Goal: Task Accomplishment & Management: Complete application form

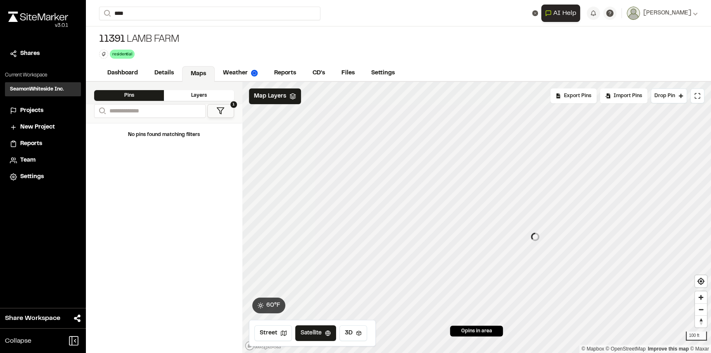
click at [537, 57] on div "11391 Lamb Farm residential Delete Rename Edit Color Delete Tag Are you sure yo…" at bounding box center [398, 45] width 625 height 39
click at [505, 39] on div "11391 Lamb Farm residential Delete Rename Edit Color Delete Tag Are you sure yo…" at bounding box center [398, 45] width 625 height 39
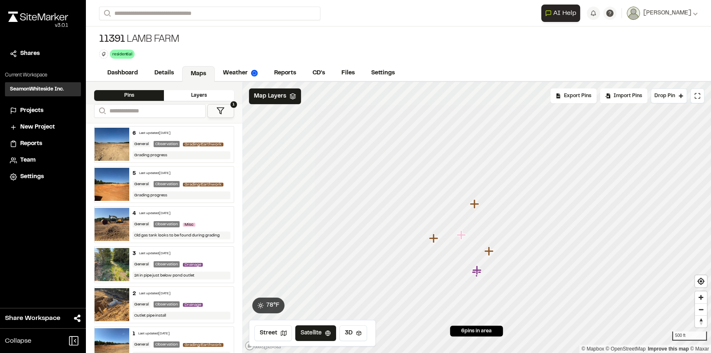
click at [432, 236] on icon "Map marker" at bounding box center [434, 238] width 11 height 11
click at [121, 73] on link "Dashboard" at bounding box center [123, 74] width 48 height 16
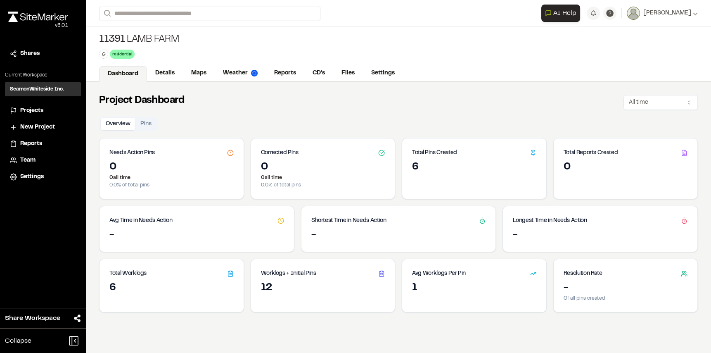
click at [545, 96] on div "Project Dashboard All time" at bounding box center [398, 101] width 599 height 18
click at [282, 76] on link "Reports" at bounding box center [285, 74] width 39 height 16
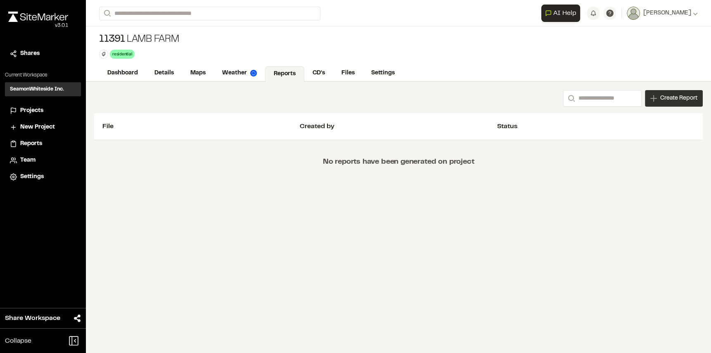
click at [661, 97] on span "Create Report" at bounding box center [679, 98] width 37 height 9
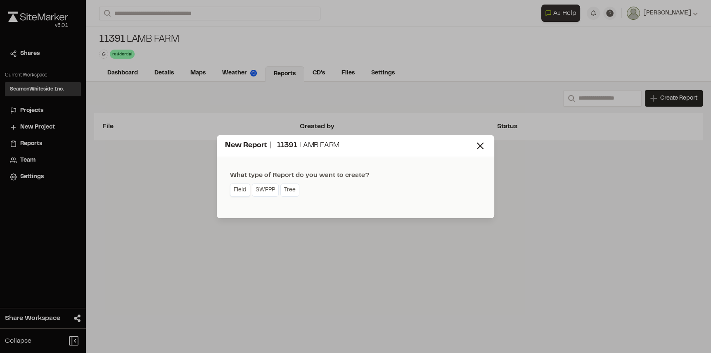
click at [237, 189] on link "Field" at bounding box center [240, 189] width 20 height 13
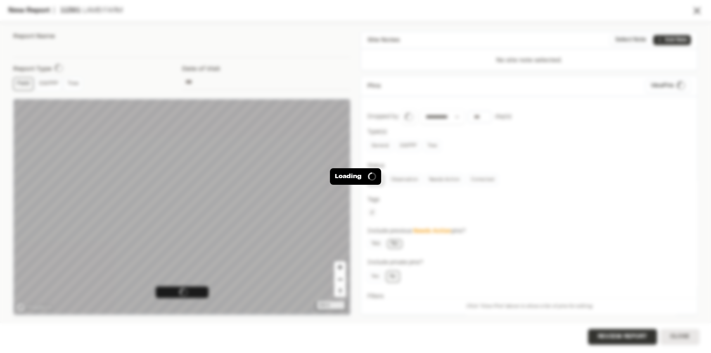
type input "**********"
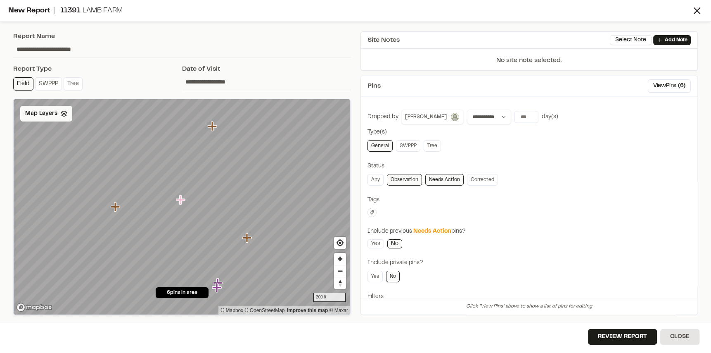
click at [56, 120] on div "Map Layers" at bounding box center [46, 114] width 52 height 16
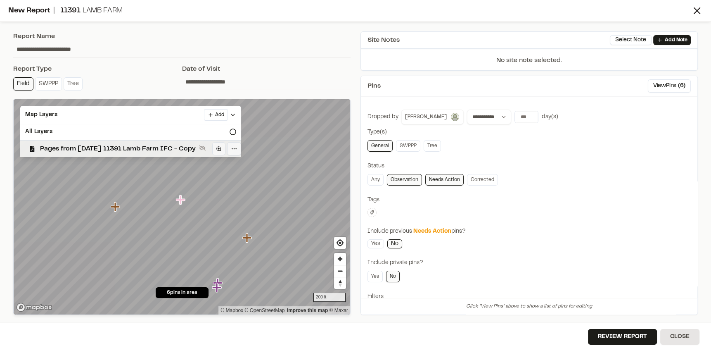
click at [73, 152] on span "Pages from [DATE] 11391 Lamb Farm IFC - Copy" at bounding box center [118, 149] width 156 height 10
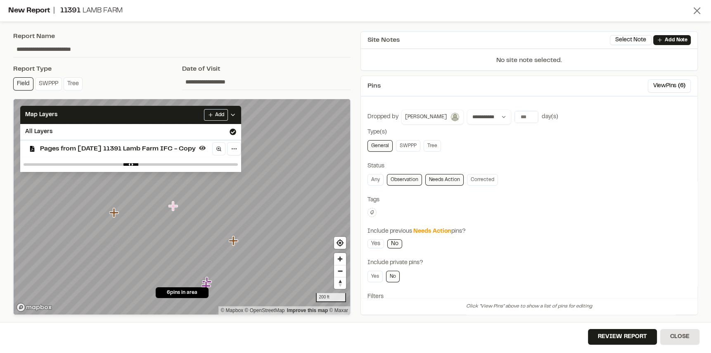
click at [697, 10] on line at bounding box center [697, 11] width 6 height 6
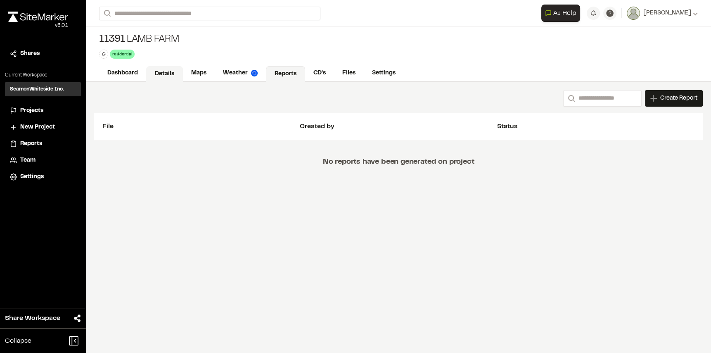
click at [165, 75] on link "Details" at bounding box center [164, 74] width 37 height 16
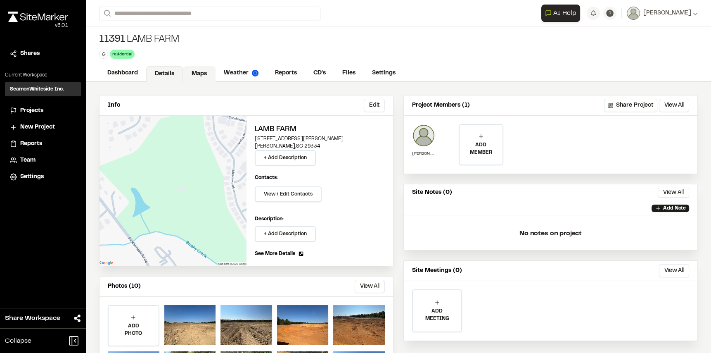
drag, startPoint x: 202, startPoint y: 74, endPoint x: 197, endPoint y: 74, distance: 4.5
click at [201, 74] on link "Maps" at bounding box center [199, 74] width 33 height 16
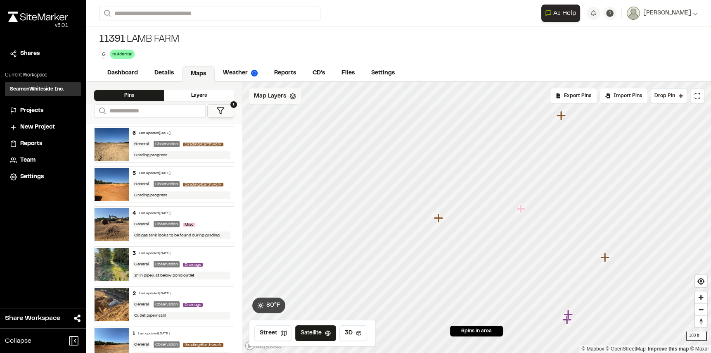
click at [267, 102] on div "Map Layers" at bounding box center [275, 96] width 52 height 16
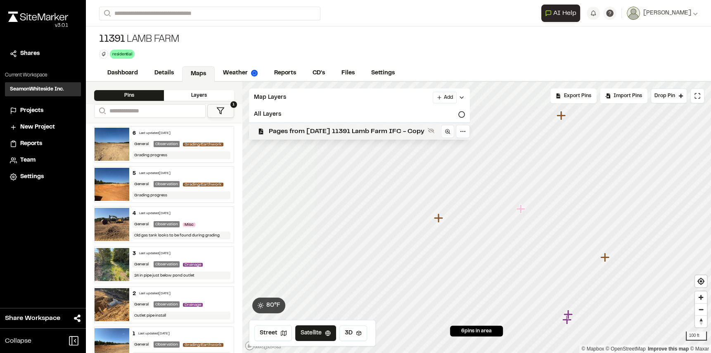
click at [392, 131] on span "Pages from [DATE] 11391 Lamb Farm IFC - Copy" at bounding box center [347, 131] width 156 height 10
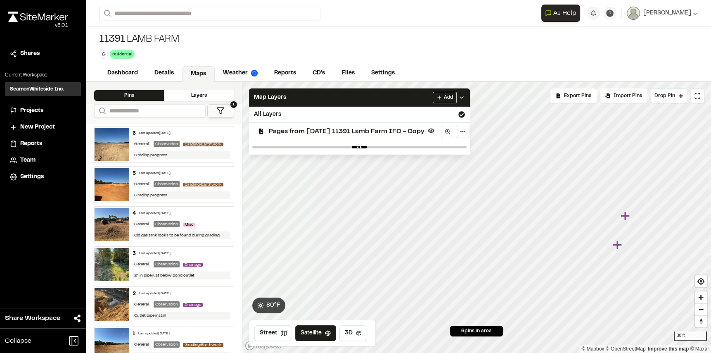
click at [619, 246] on icon "Map marker" at bounding box center [618, 245] width 11 height 11
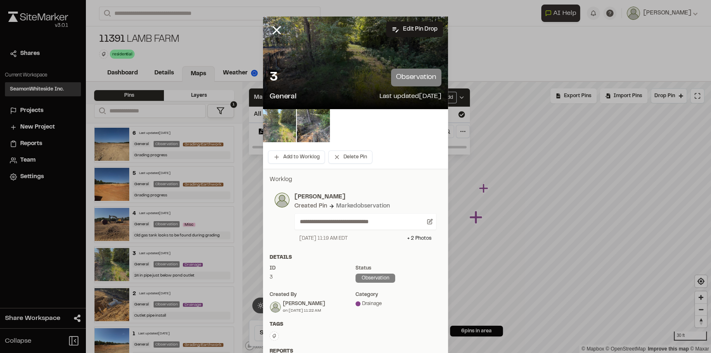
click at [276, 124] on img at bounding box center [279, 125] width 33 height 33
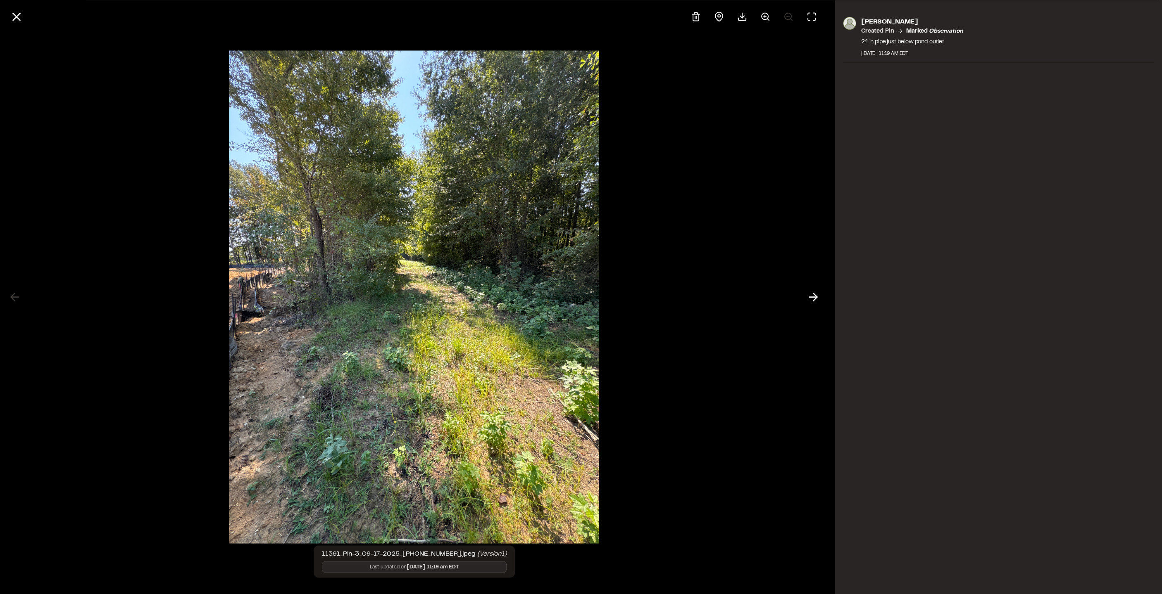
click at [187, 259] on div at bounding box center [414, 297] width 828 height 594
click at [711, 297] on icon at bounding box center [812, 297] width 13 height 14
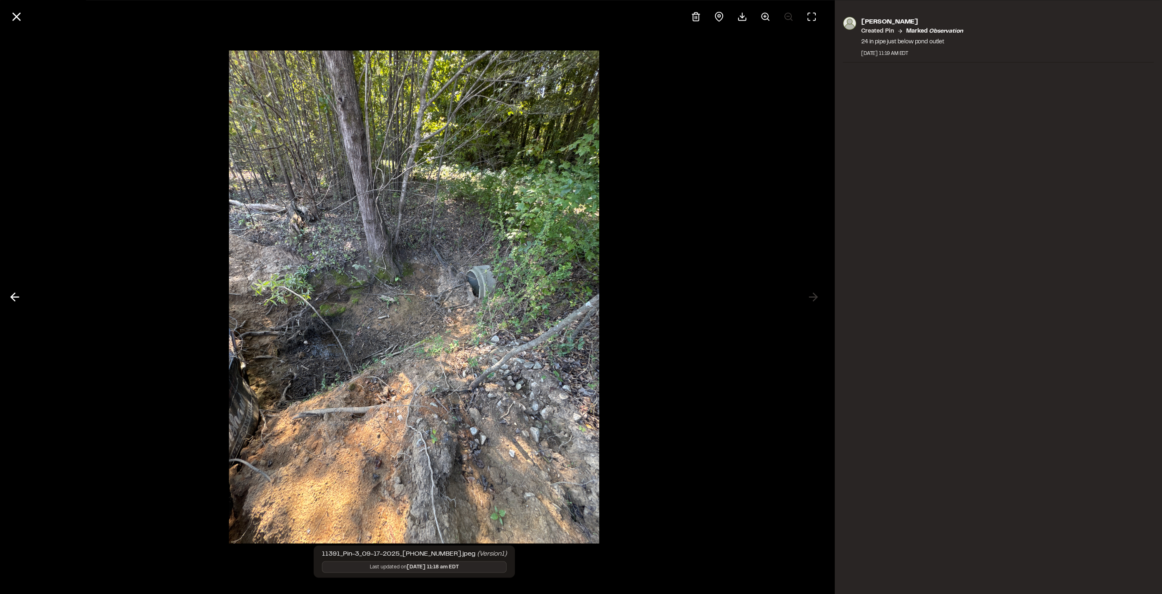
click at [163, 206] on div at bounding box center [414, 297] width 828 height 594
click at [13, 16] on icon at bounding box center [17, 17] width 14 height 14
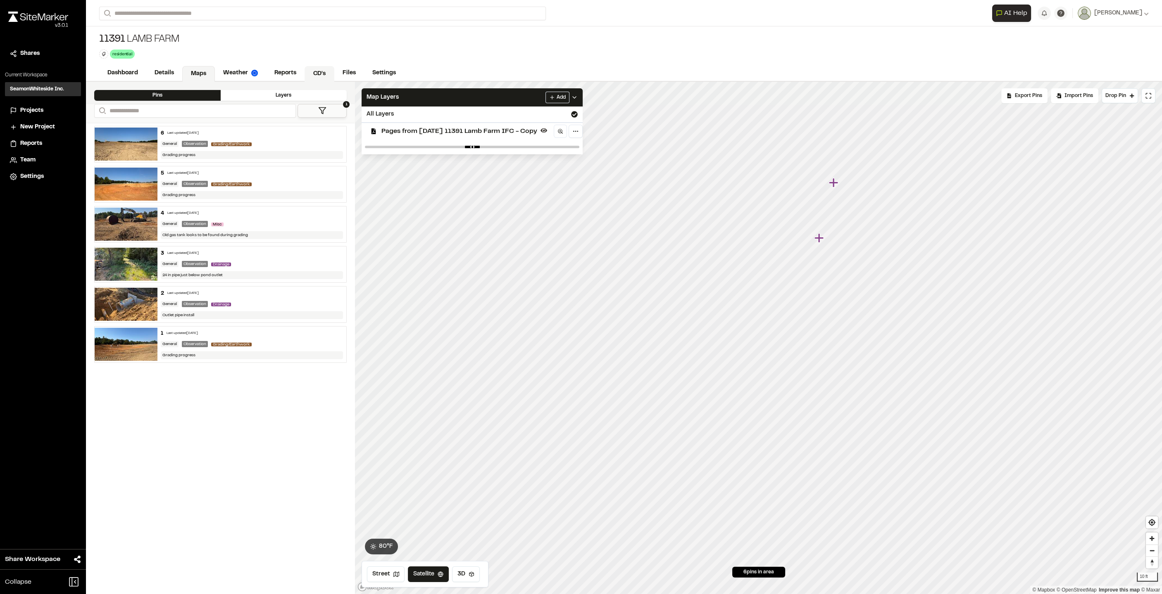
click at [315, 70] on link "CD's" at bounding box center [319, 74] width 30 height 16
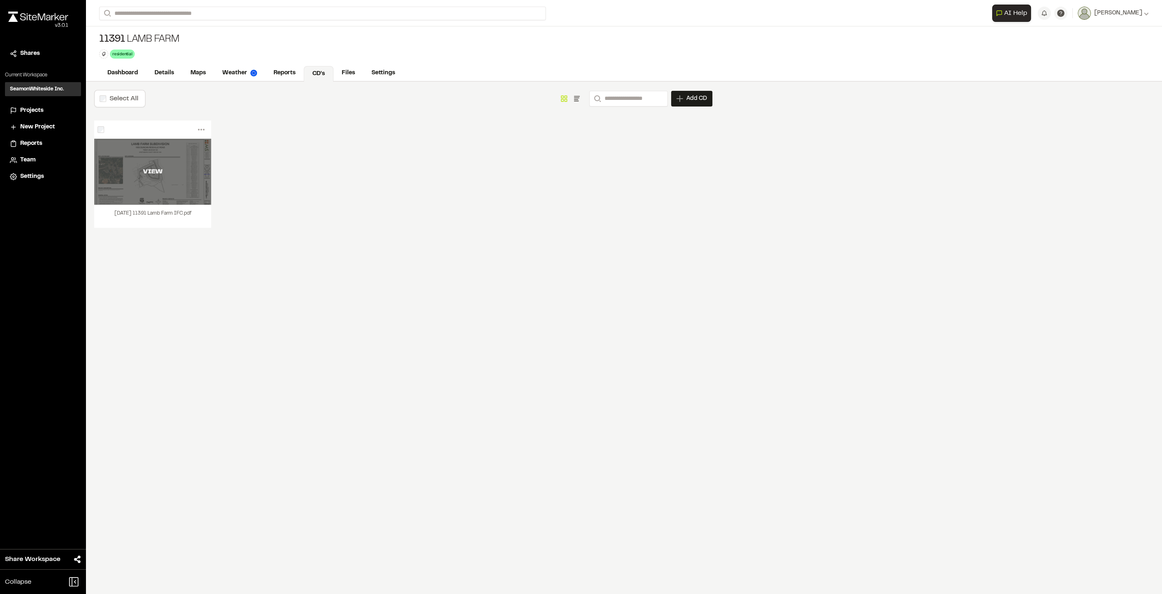
click at [147, 171] on div "VIEW" at bounding box center [152, 172] width 117 height 10
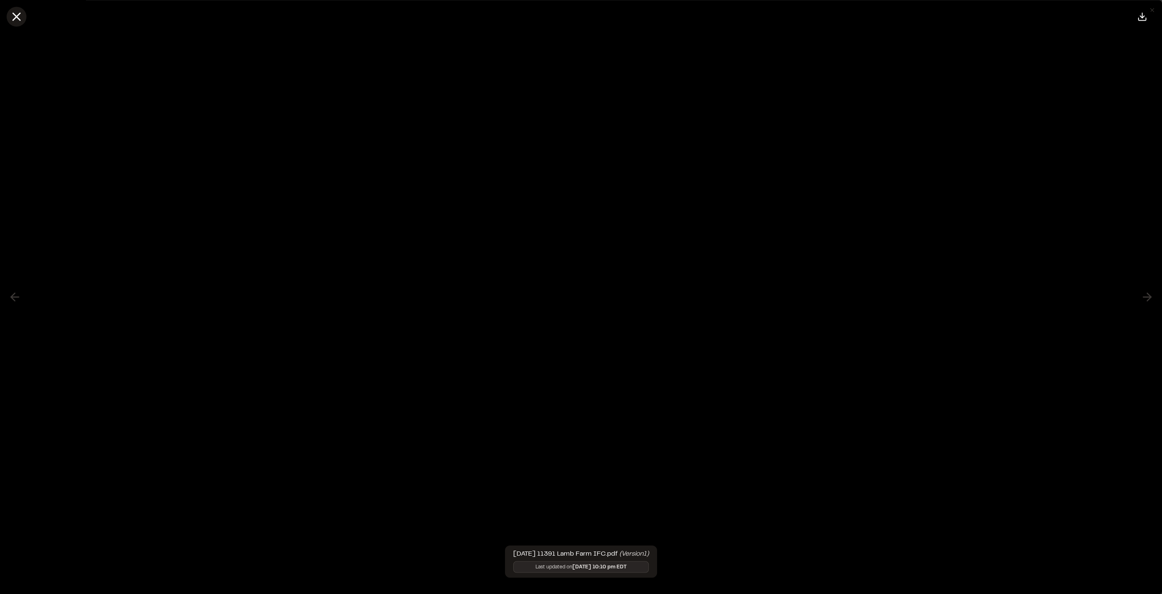
click at [19, 15] on icon at bounding box center [17, 17] width 14 height 14
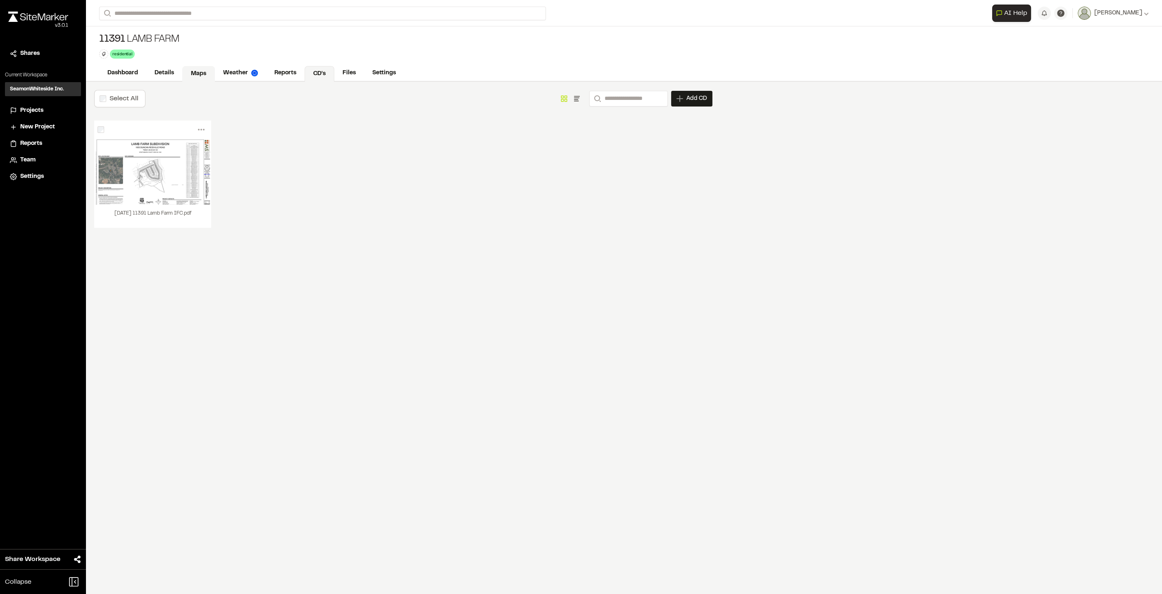
click at [199, 70] on link "Maps" at bounding box center [198, 74] width 33 height 16
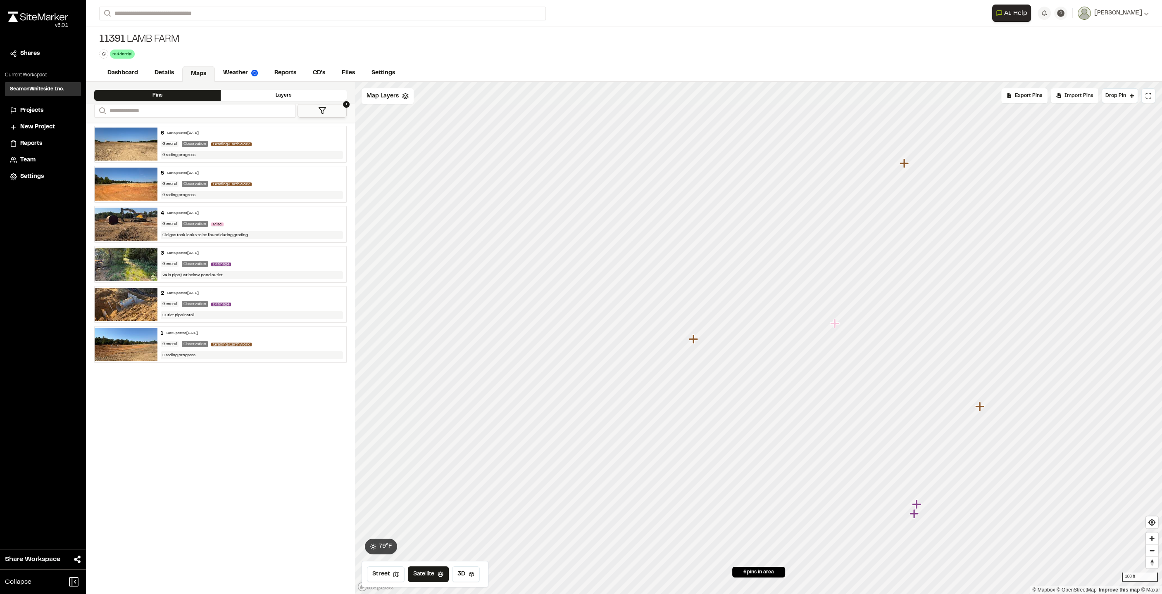
click at [109, 215] on img at bounding box center [126, 224] width 63 height 33
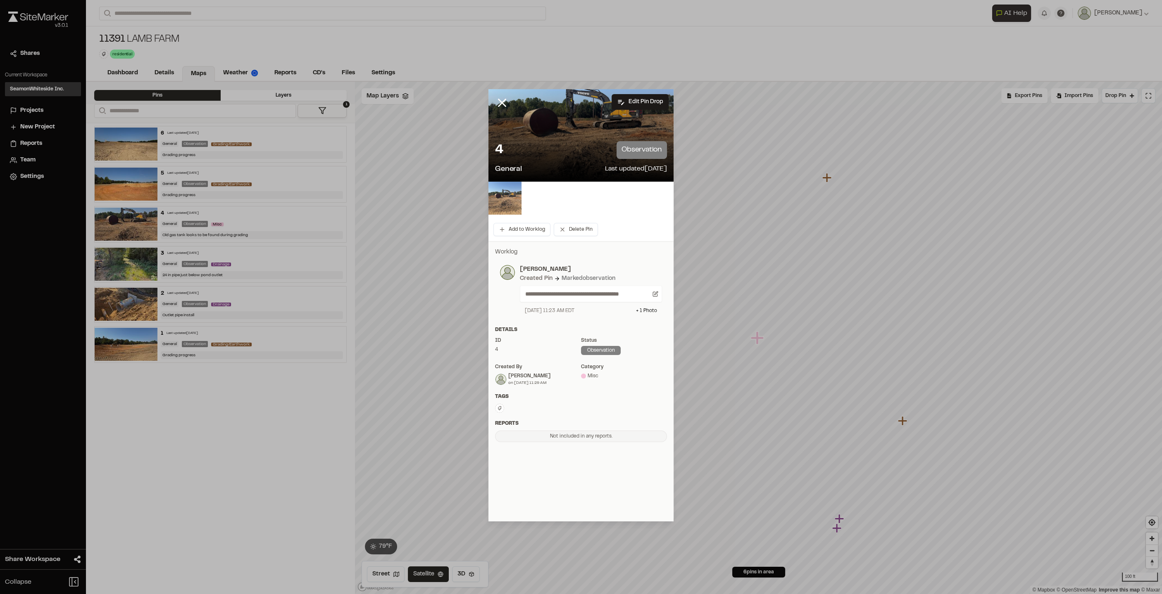
click at [517, 194] on img at bounding box center [504, 198] width 33 height 33
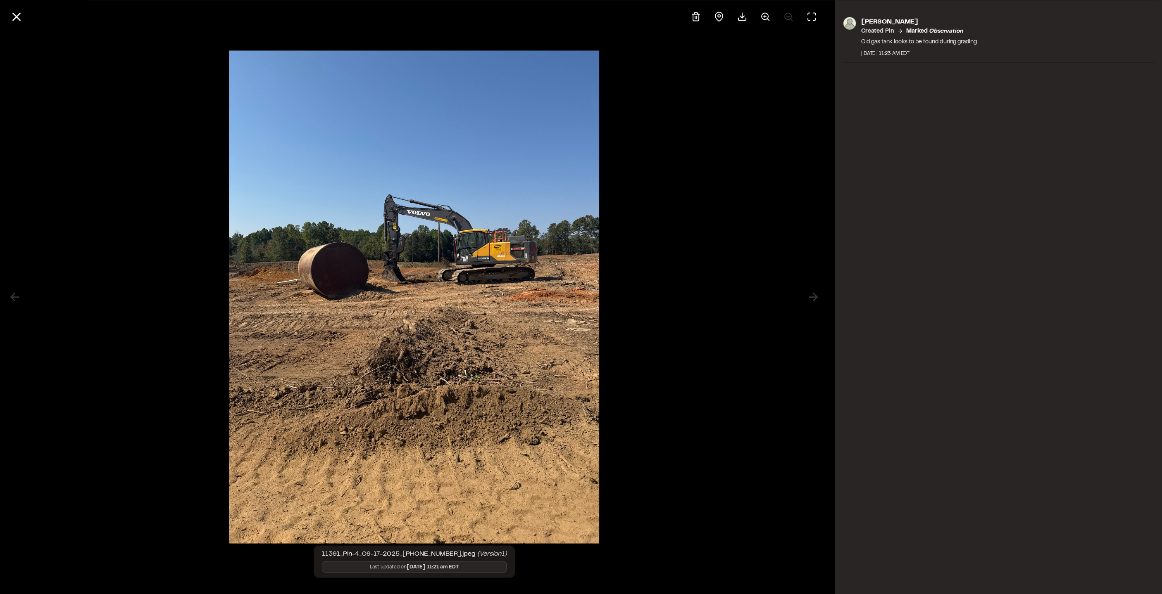
click at [153, 224] on div at bounding box center [414, 297] width 828 height 594
click at [10, 11] on icon at bounding box center [17, 17] width 14 height 14
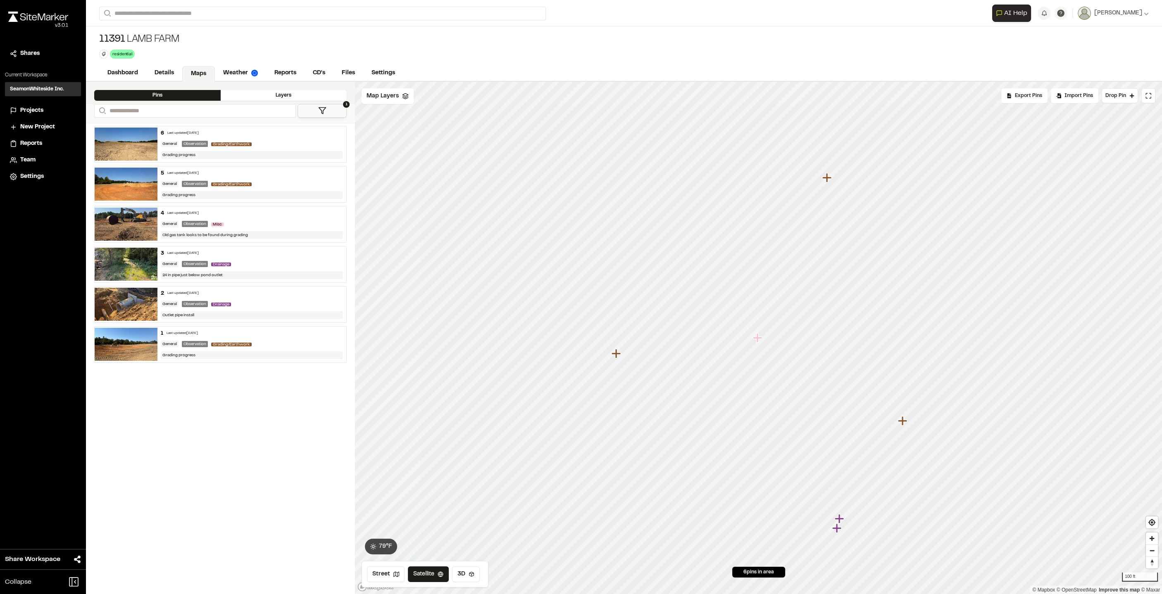
click at [145, 302] on img at bounding box center [126, 304] width 63 height 33
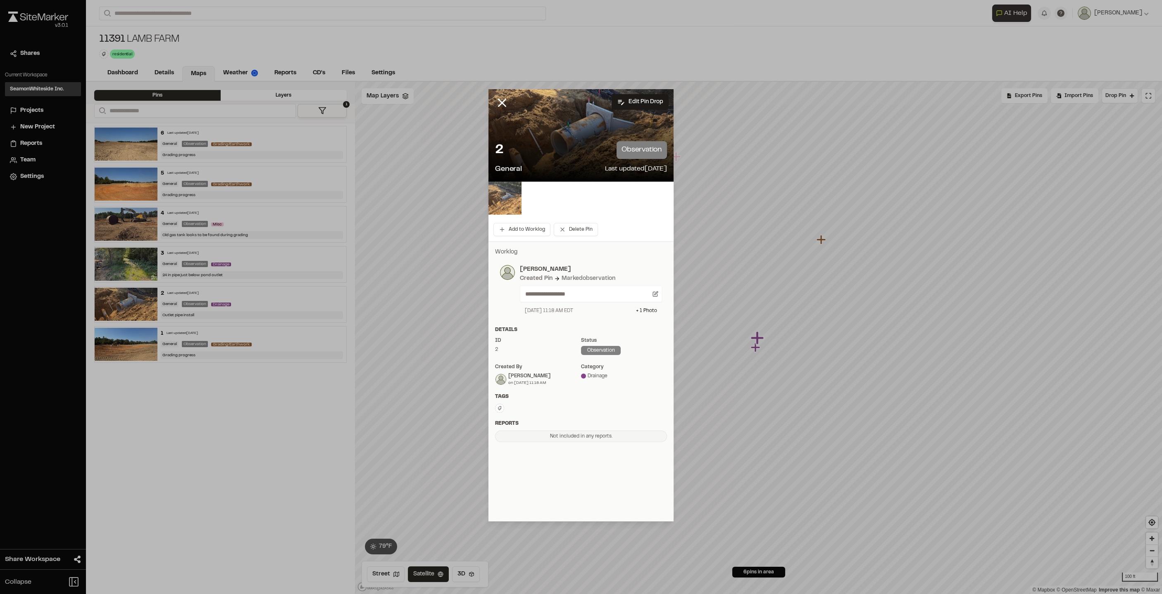
click at [515, 197] on img at bounding box center [504, 198] width 33 height 33
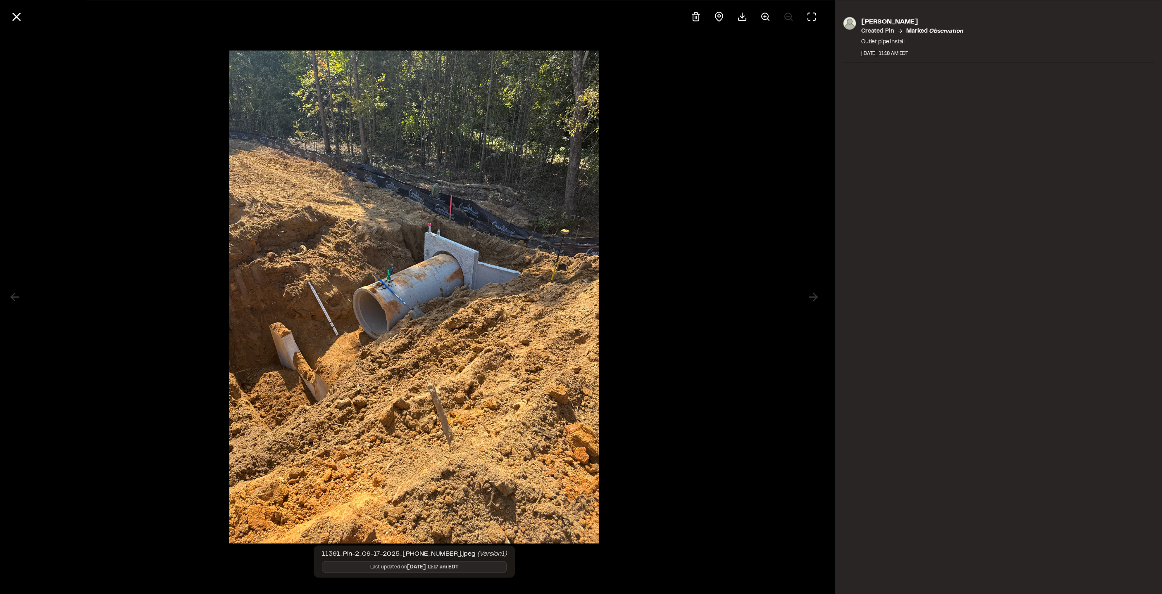
click at [103, 136] on div at bounding box center [414, 297] width 828 height 594
click at [17, 17] on line at bounding box center [16, 16] width 7 height 7
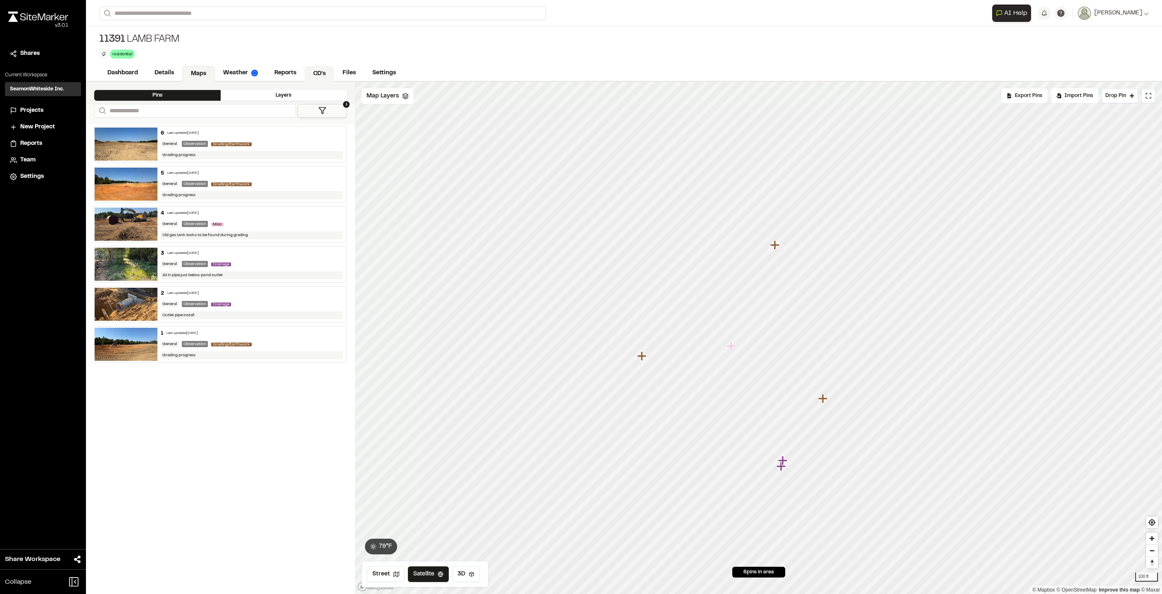
click at [316, 69] on link "CD's" at bounding box center [319, 74] width 30 height 16
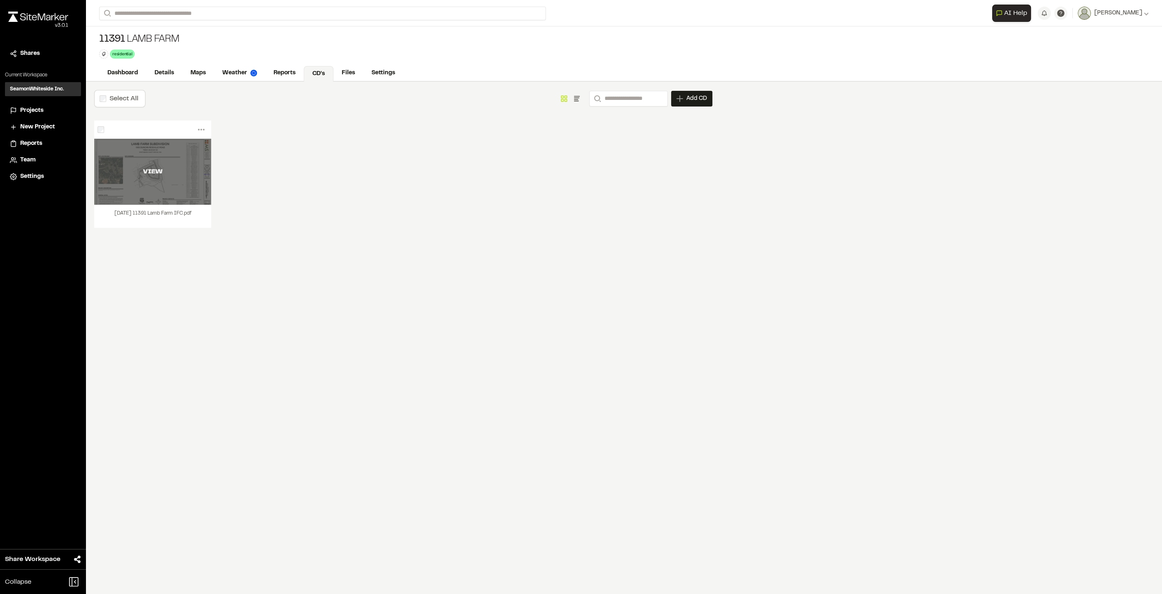
click at [162, 186] on div "VIEW" at bounding box center [152, 172] width 117 height 66
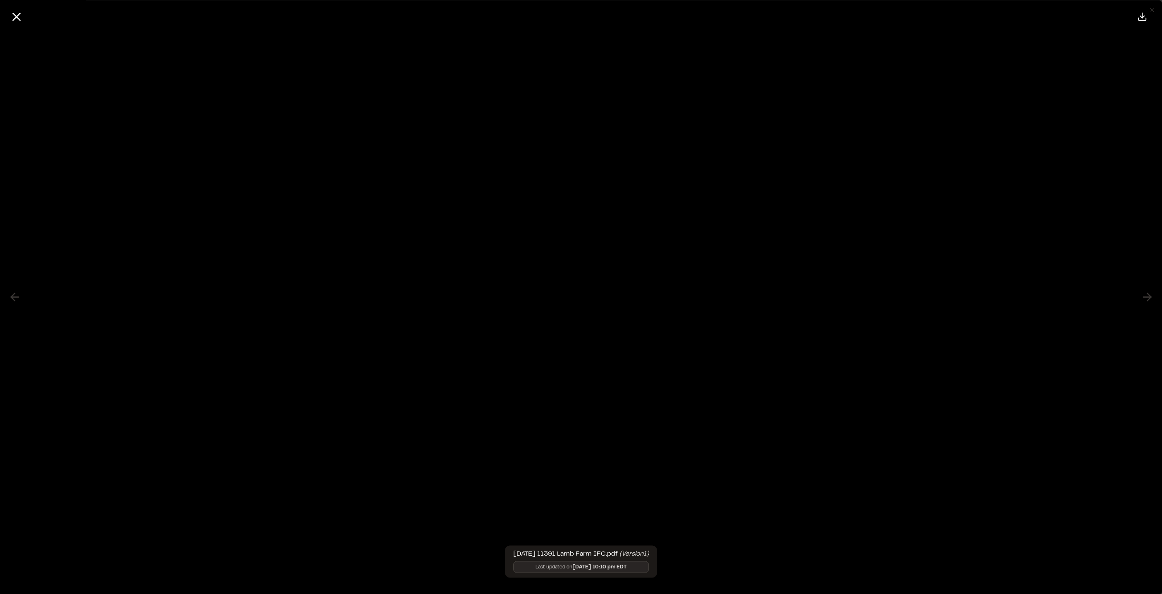
click at [17, 16] on line at bounding box center [16, 16] width 7 height 7
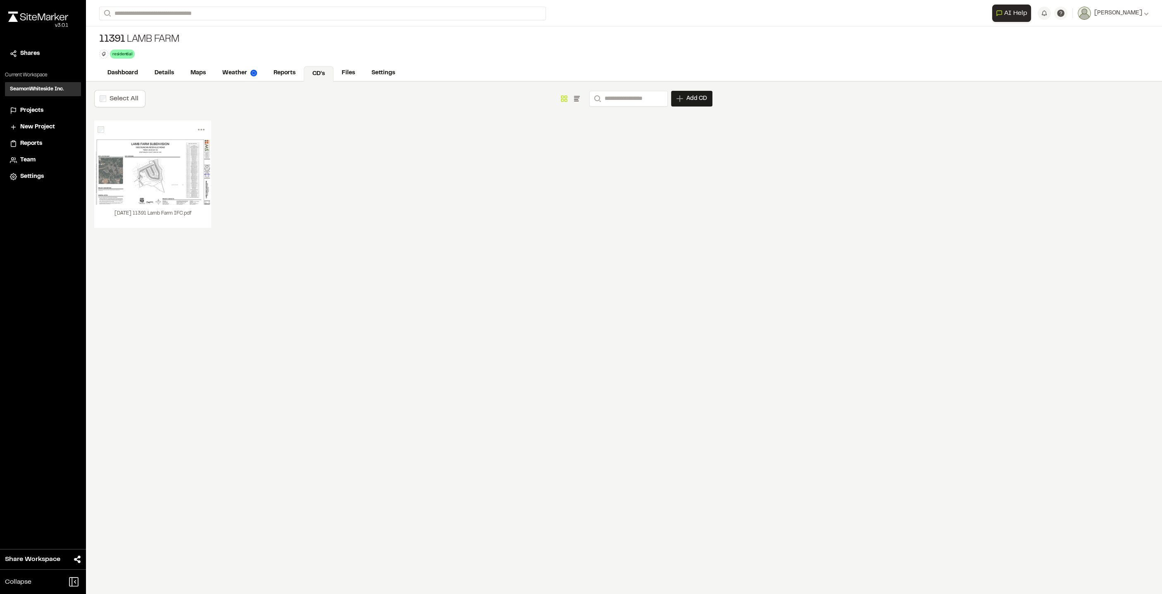
click at [483, 218] on div "Menu View Download Share Upload New Version Delete Delete | [DATE] 11391 Lamb F…" at bounding box center [403, 183] width 618 height 124
click at [195, 77] on link "Maps" at bounding box center [198, 74] width 33 height 16
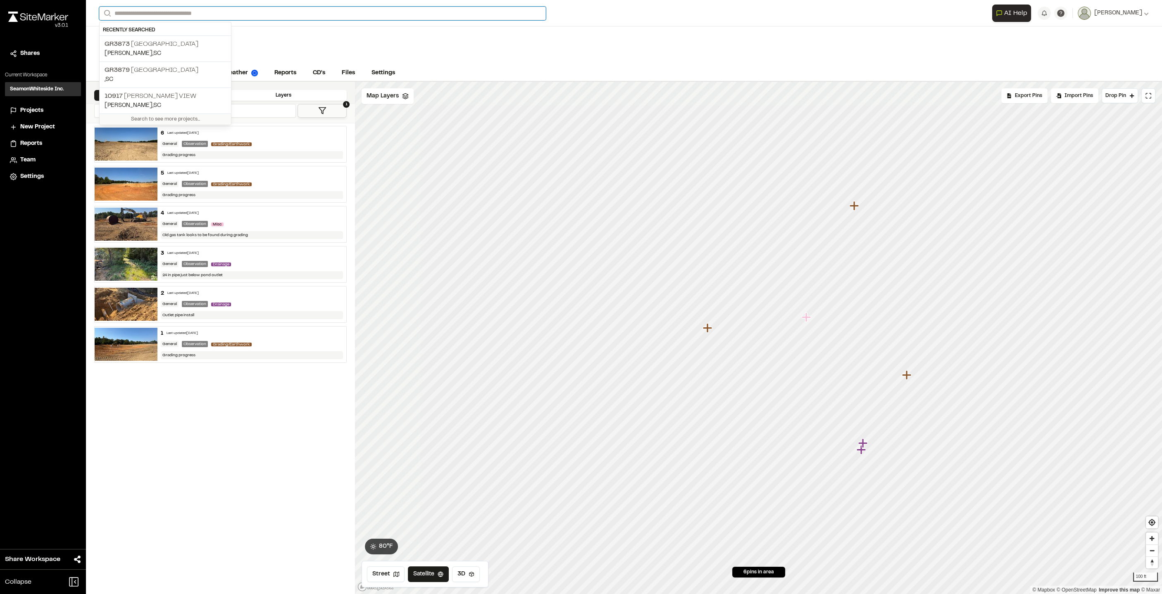
click at [207, 12] on input "Search" at bounding box center [322, 14] width 447 height 14
type input "********"
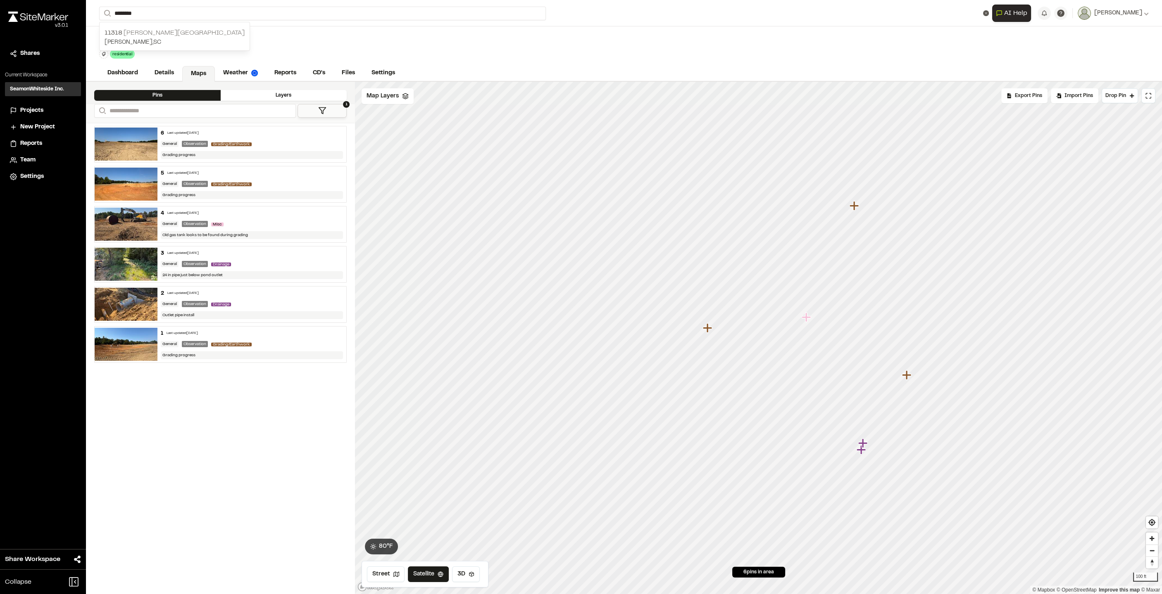
click at [193, 36] on p "[STREET_ADDRESS][PERSON_NAME]" at bounding box center [175, 33] width 140 height 10
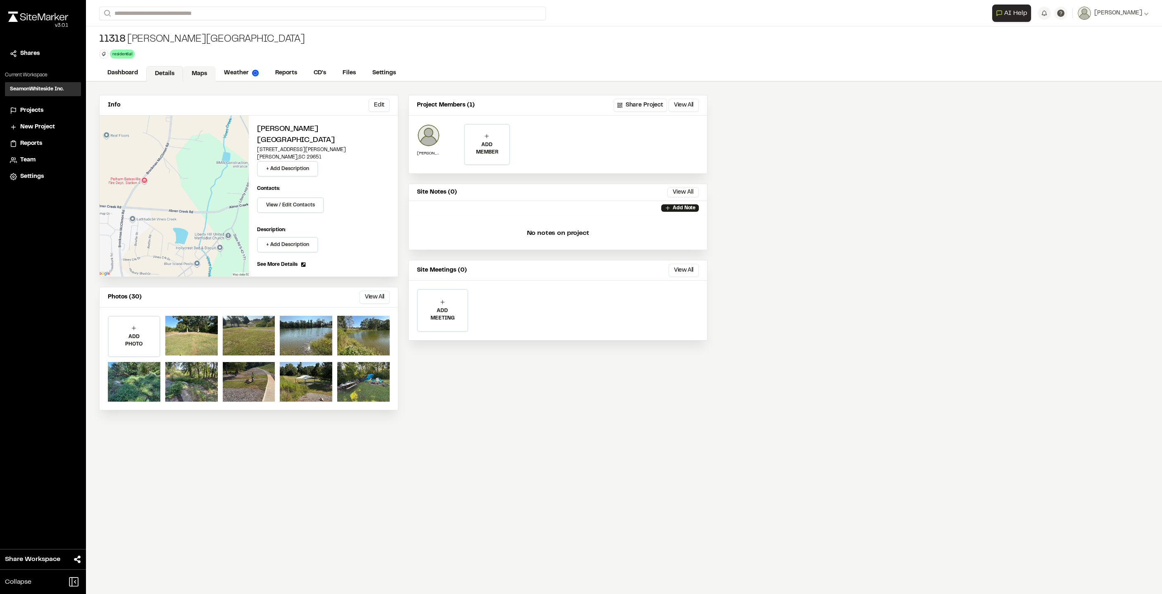
click at [196, 70] on link "Maps" at bounding box center [199, 74] width 33 height 16
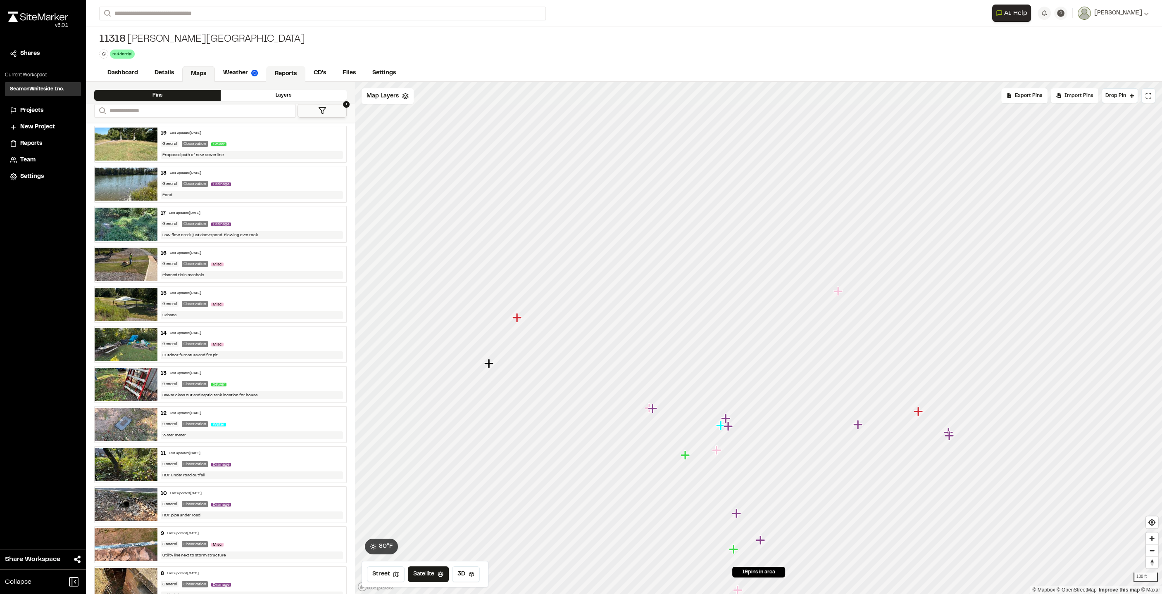
click at [292, 71] on link "Reports" at bounding box center [285, 74] width 39 height 16
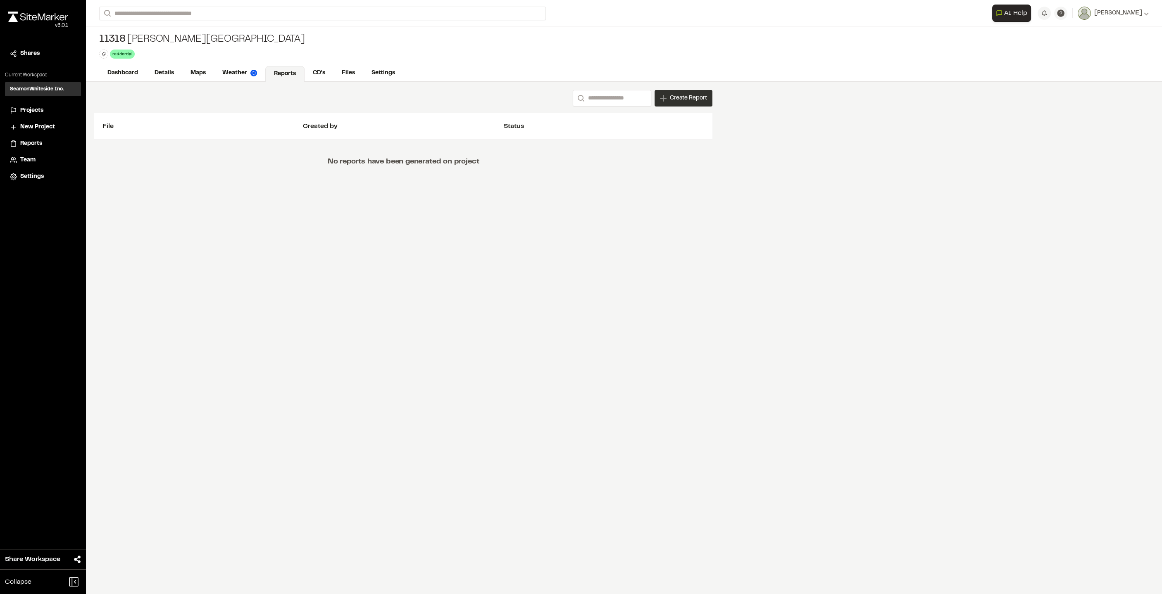
click at [674, 94] on span "Create Report" at bounding box center [688, 98] width 37 height 9
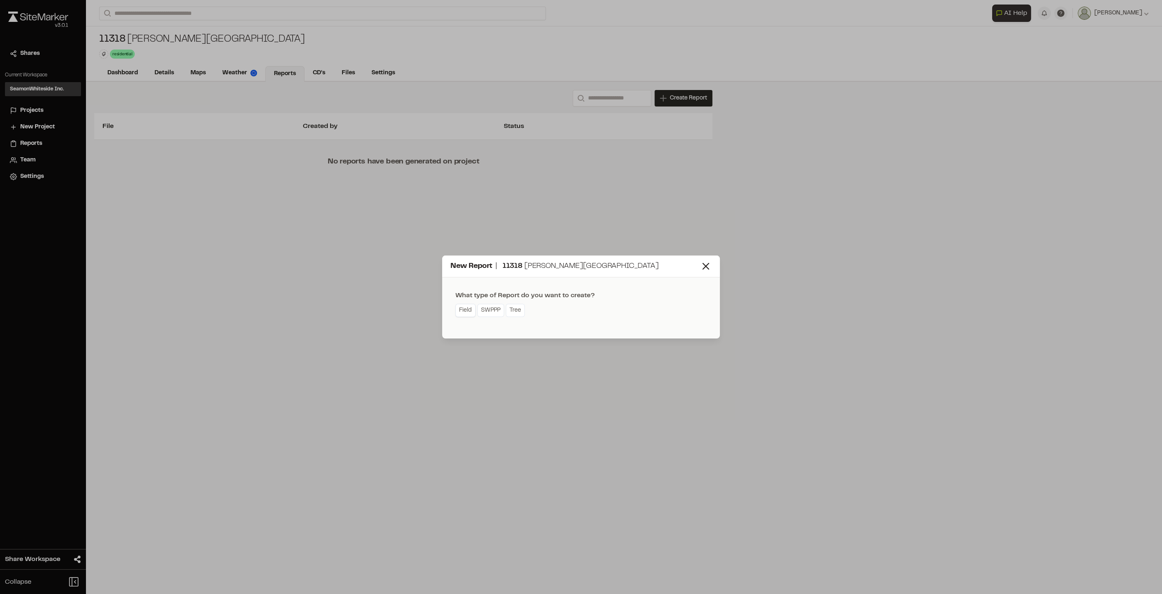
click at [467, 314] on link "Field" at bounding box center [465, 310] width 20 height 13
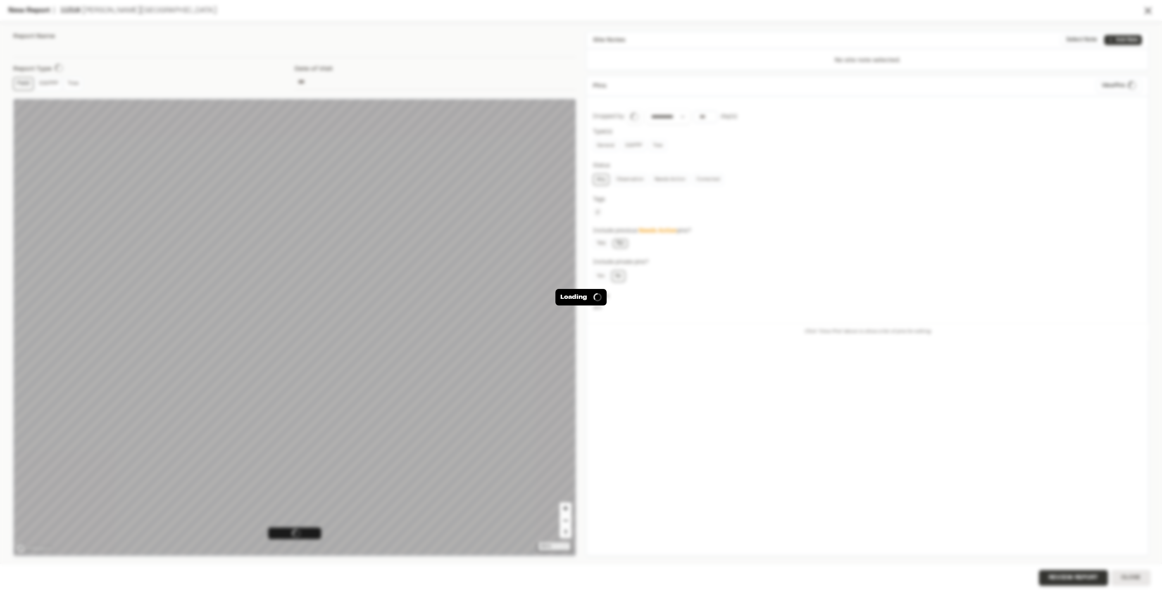
type input "**********"
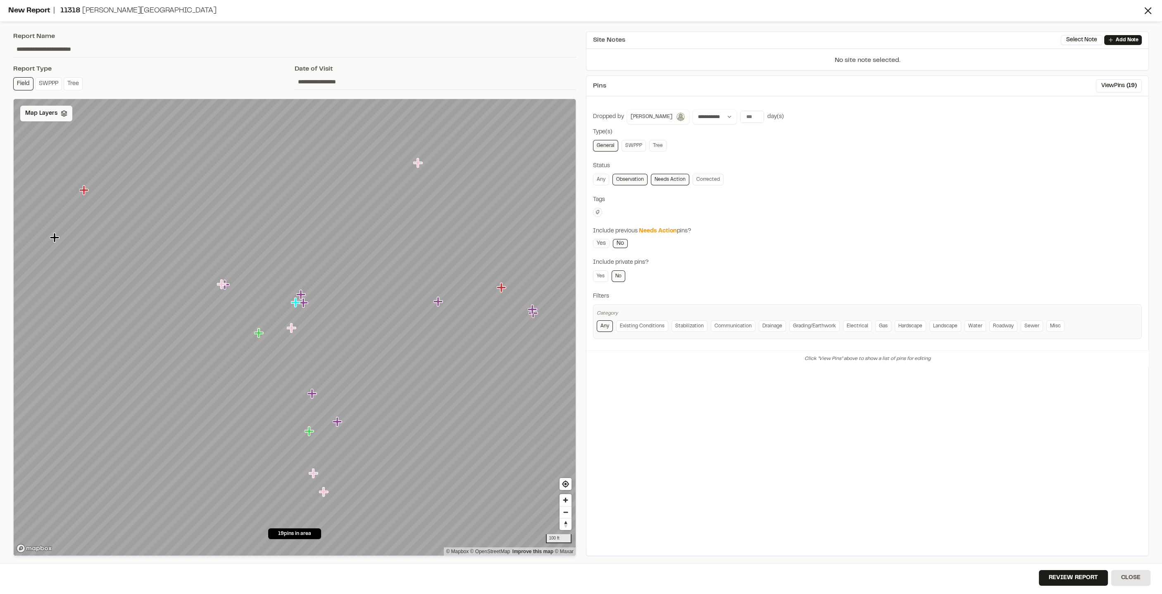
click at [43, 111] on span "Map Layers" at bounding box center [41, 113] width 32 height 9
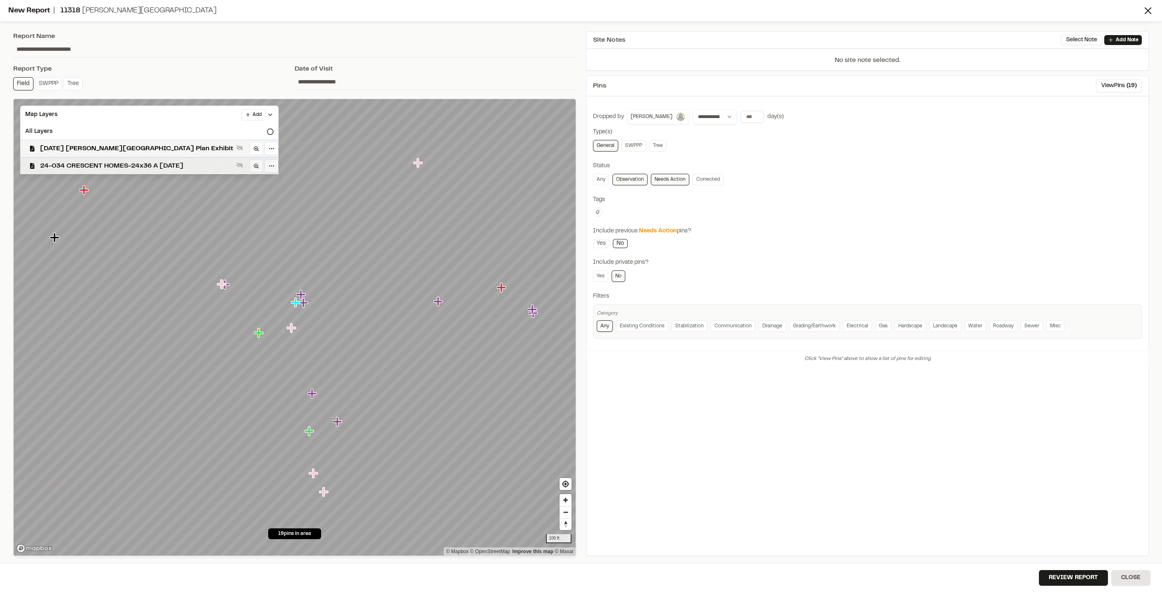
click at [84, 161] on span "24-034 CRESCENT HOMES-24x36 A [DATE]" at bounding box center [136, 166] width 193 height 10
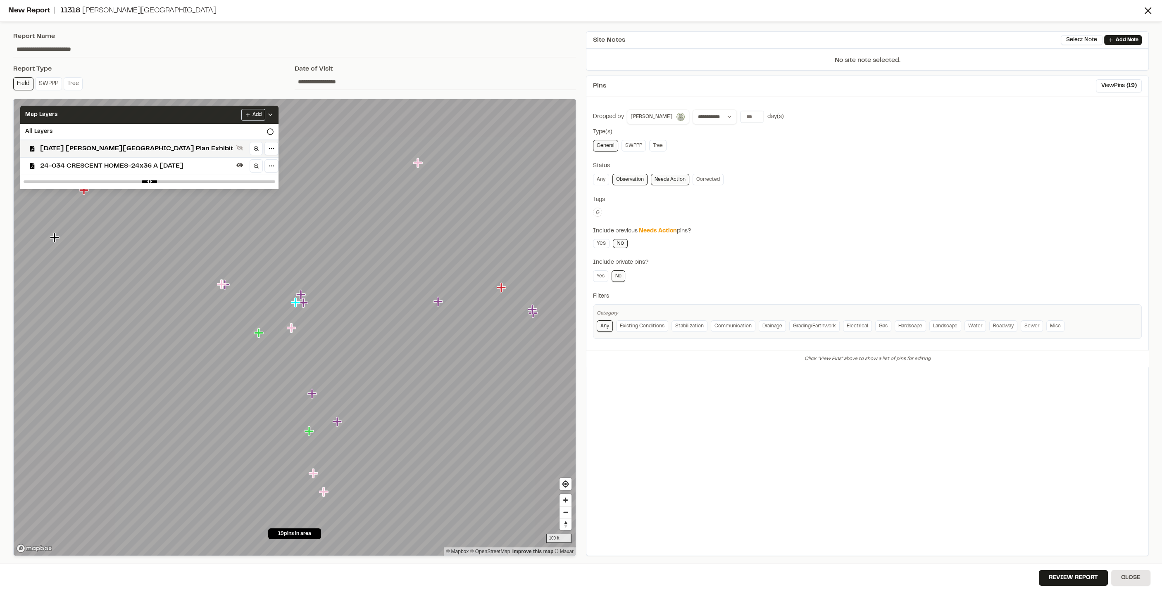
click at [172, 114] on div "Map Layers Add" at bounding box center [149, 115] width 258 height 18
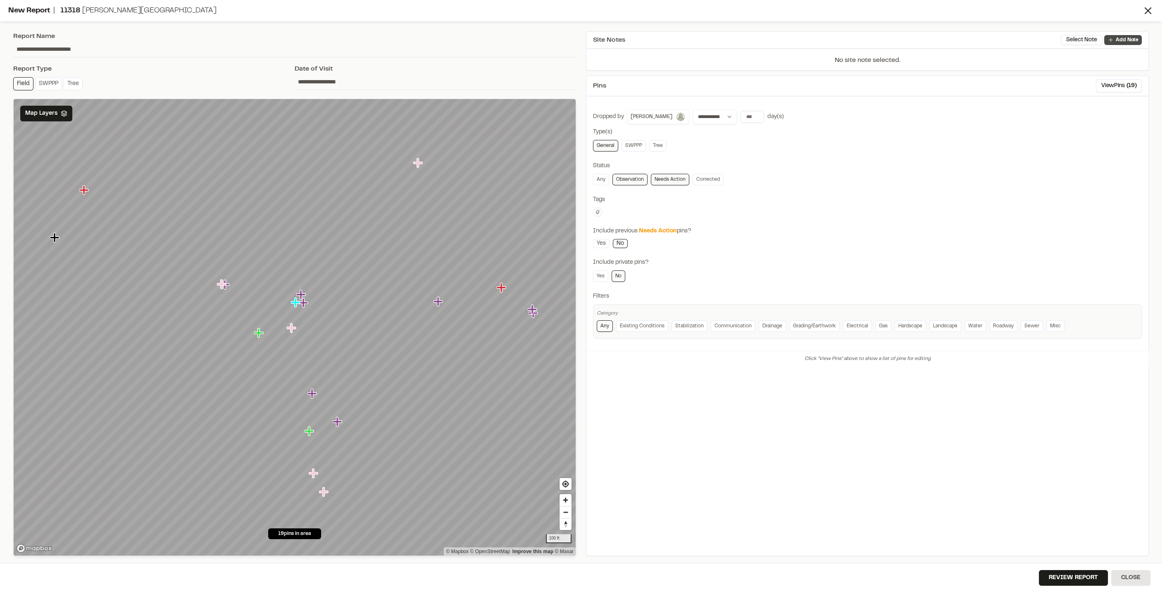
click at [711, 39] on p "Add Note" at bounding box center [1126, 39] width 23 height 7
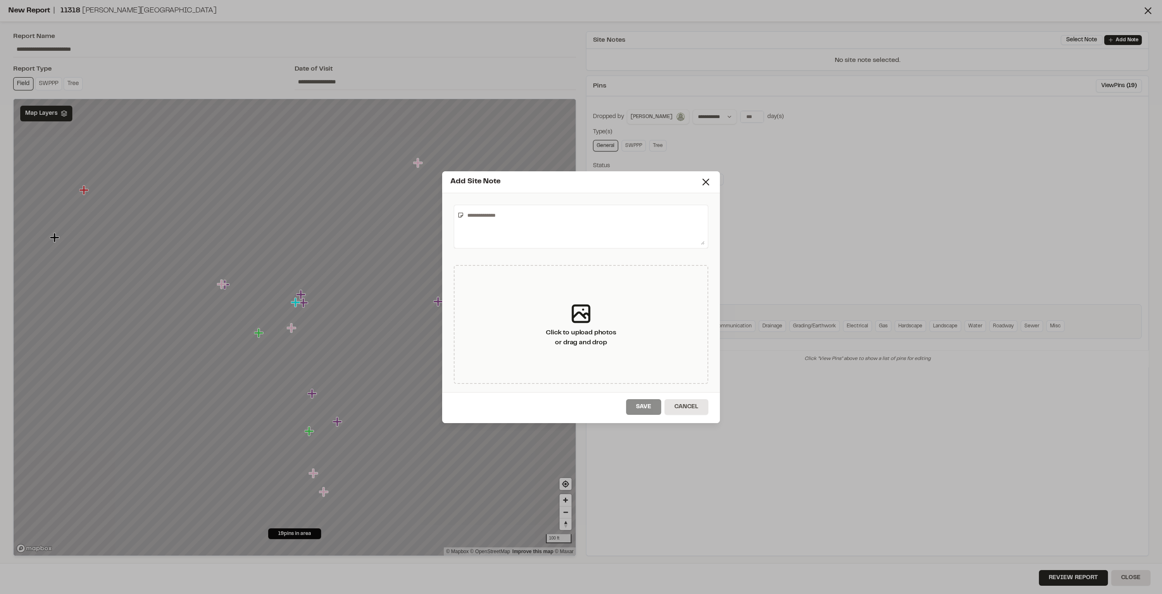
click at [516, 231] on textarea at bounding box center [584, 227] width 240 height 36
click at [640, 220] on textarea "**********" at bounding box center [583, 227] width 241 height 36
click at [644, 225] on textarea "**********" at bounding box center [583, 227] width 241 height 36
type textarea "**********"
click at [634, 352] on button "Save" at bounding box center [643, 407] width 35 height 16
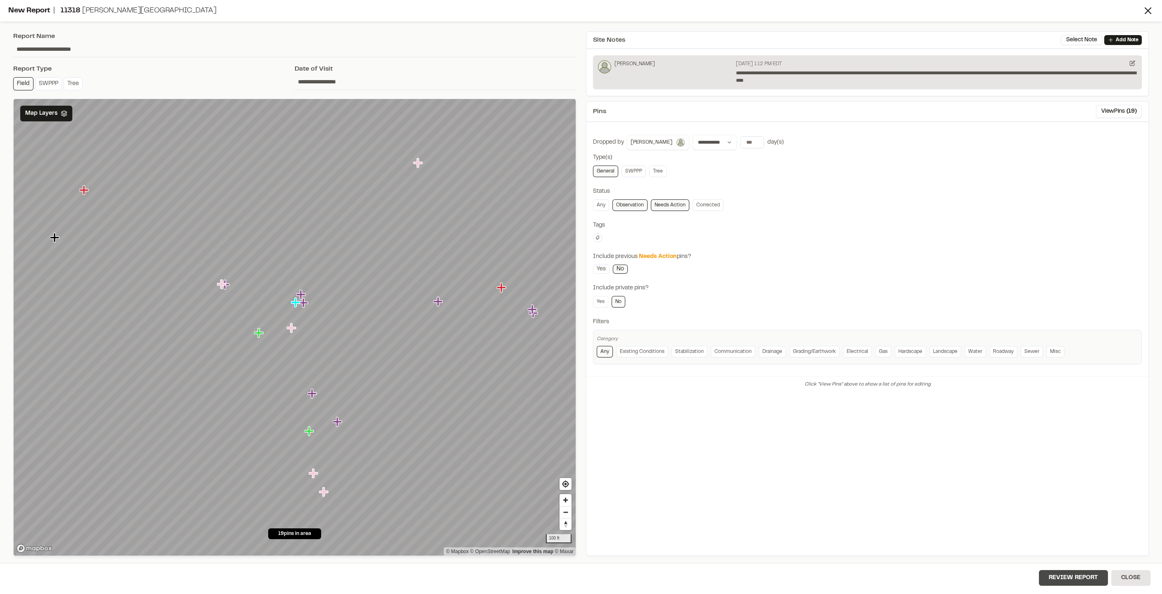
click at [711, 352] on button "Review Report" at bounding box center [1073, 578] width 69 height 16
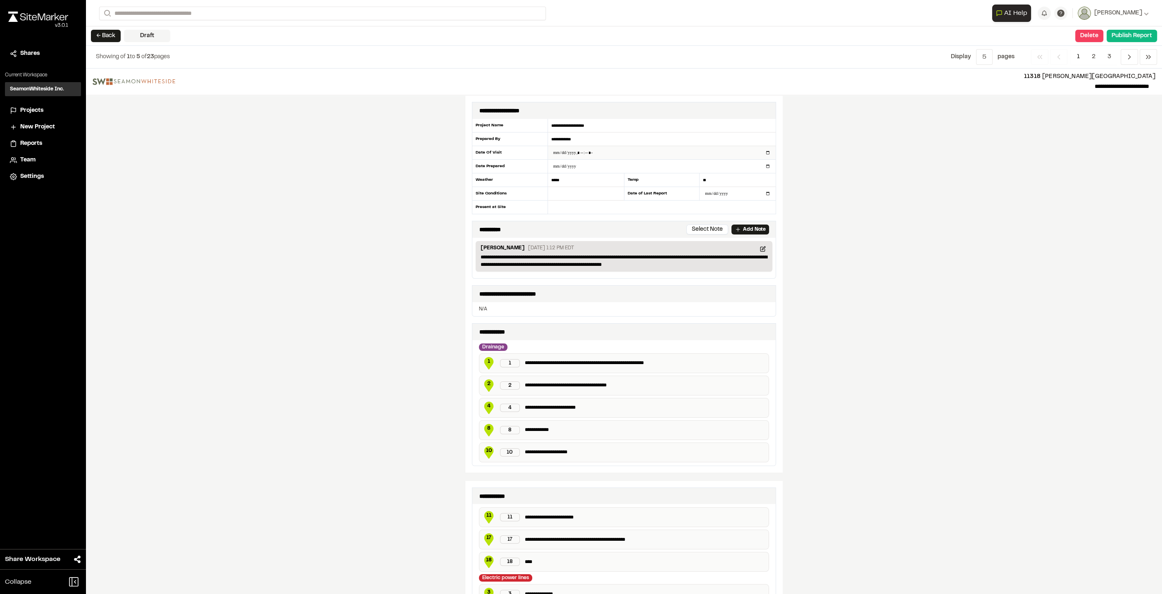
click at [580, 153] on input "datetime-local" at bounding box center [662, 152] width 228 height 13
type input "**********"
click at [601, 165] on input "**********" at bounding box center [662, 166] width 228 height 13
click at [711, 183] on input "**" at bounding box center [737, 180] width 76 height 14
type input "*"
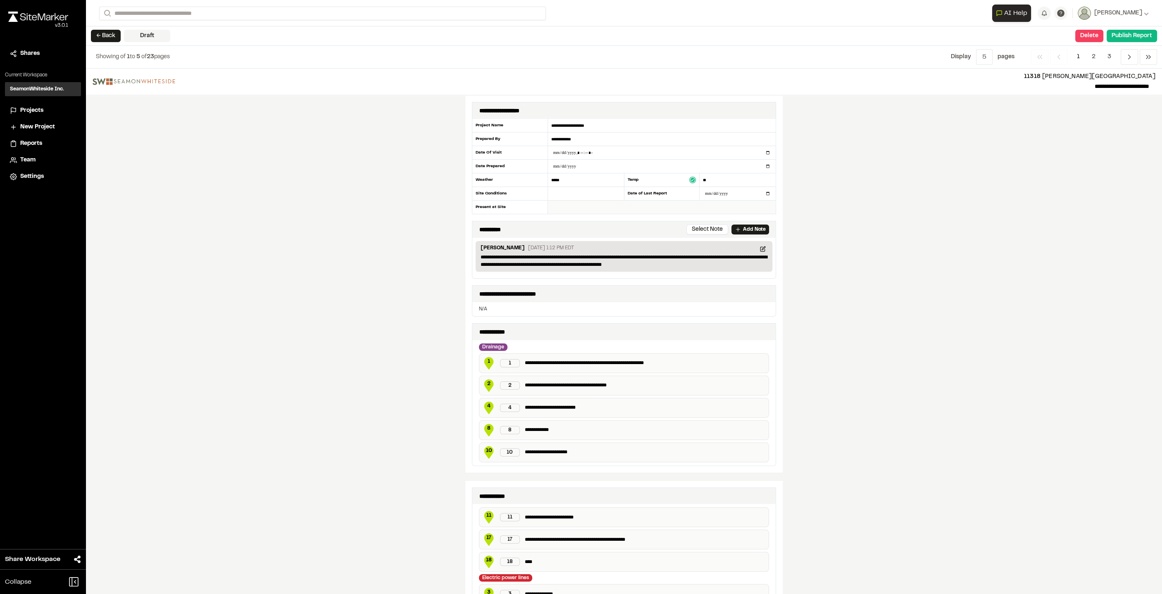
type input "**"
click at [646, 203] on input "text" at bounding box center [662, 207] width 228 height 13
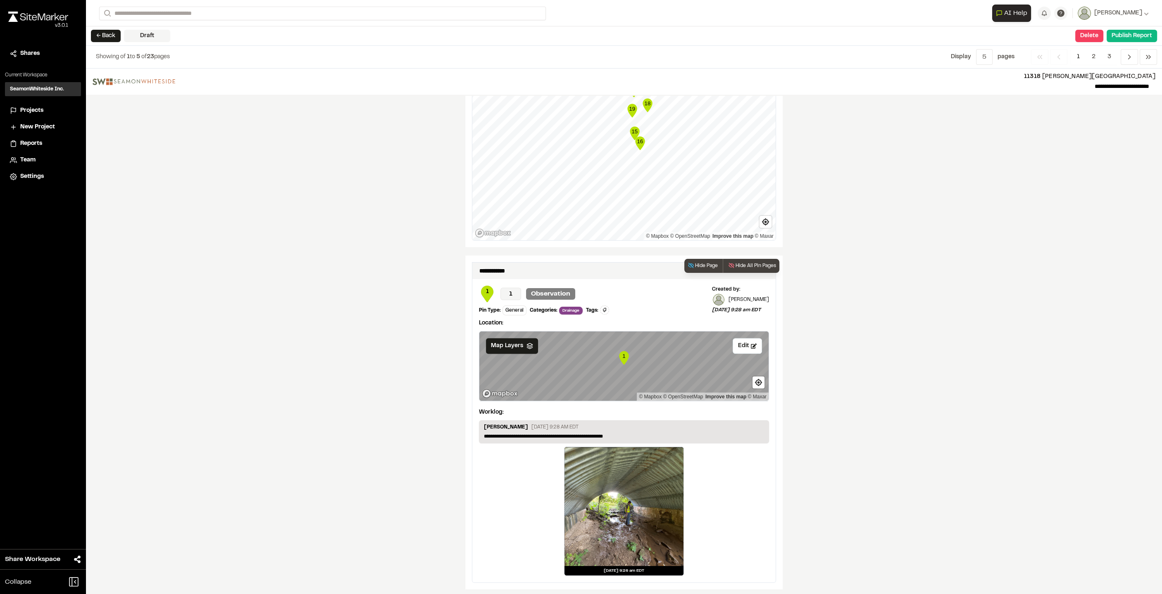
scroll to position [1106, 0]
click at [711, 57] on icon "Navigation" at bounding box center [1129, 57] width 8 height 8
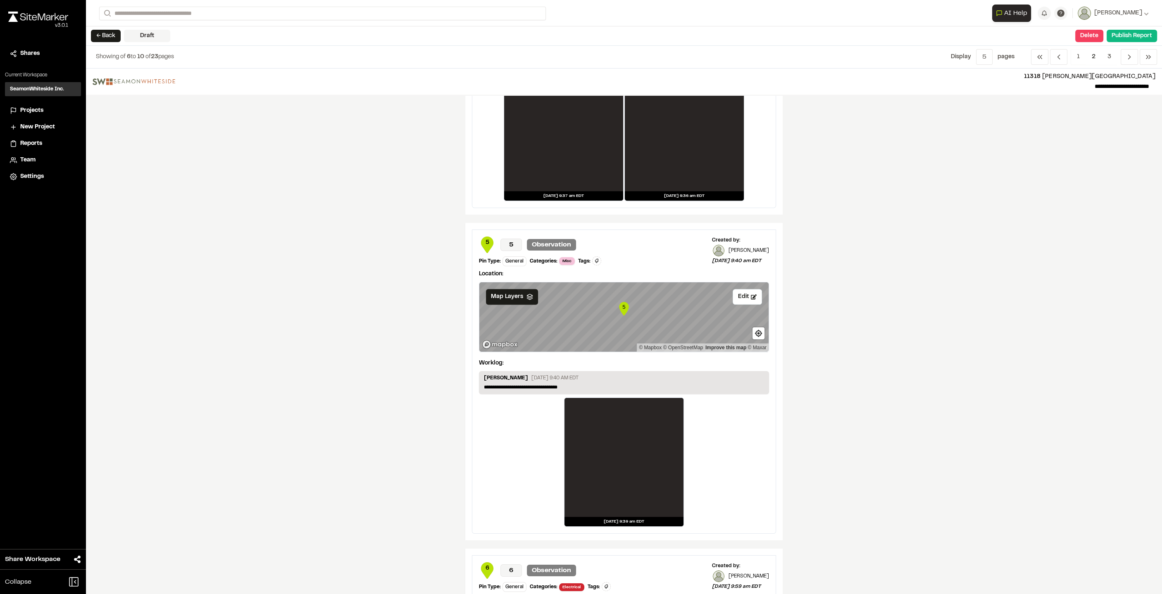
scroll to position [901, 0]
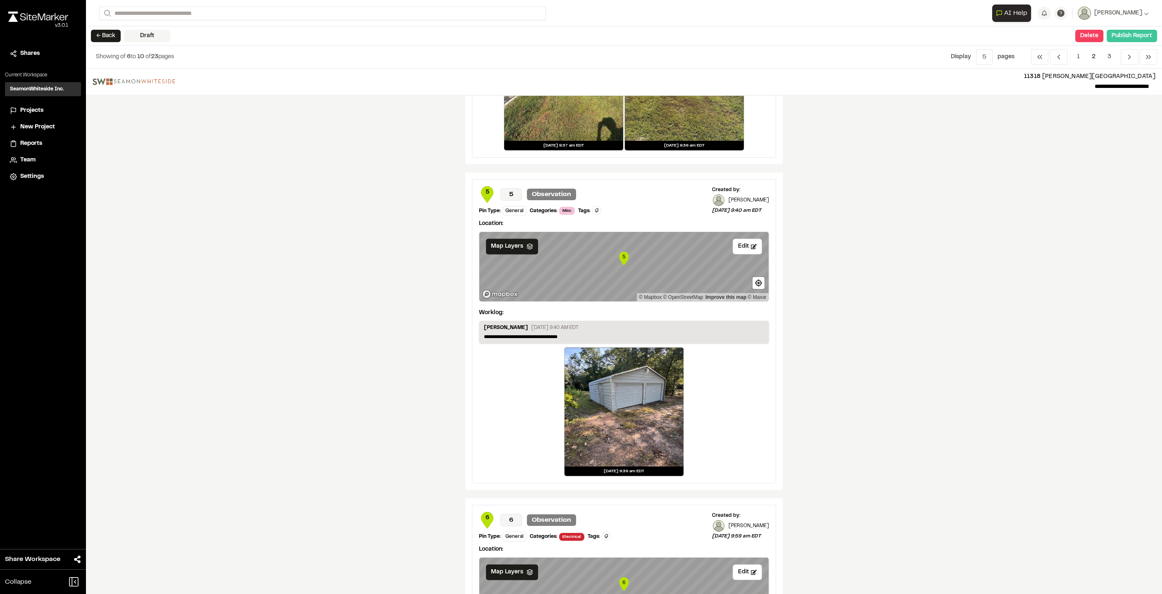
click at [711, 36] on button "Publish Report" at bounding box center [1131, 36] width 50 height 12
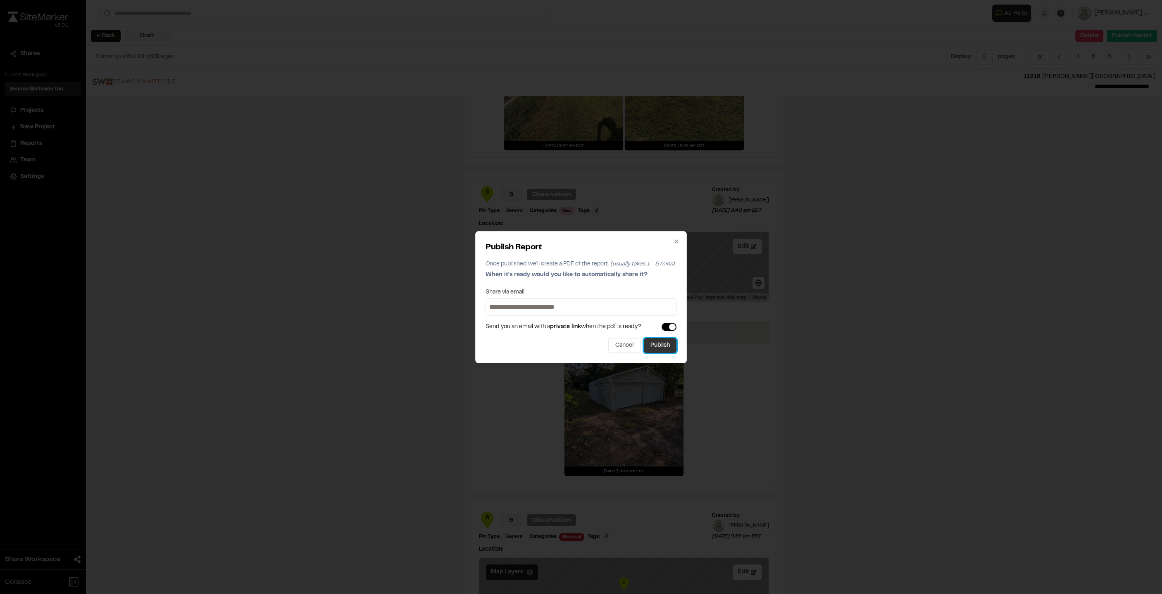
click at [668, 349] on button "Publish" at bounding box center [660, 345] width 33 height 15
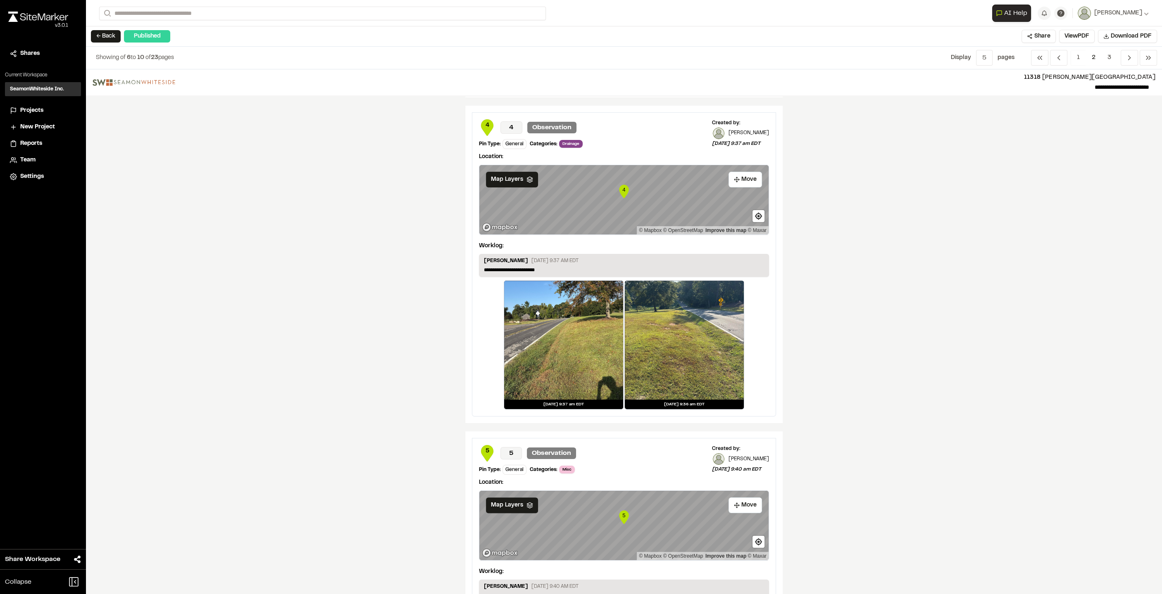
scroll to position [642, 0]
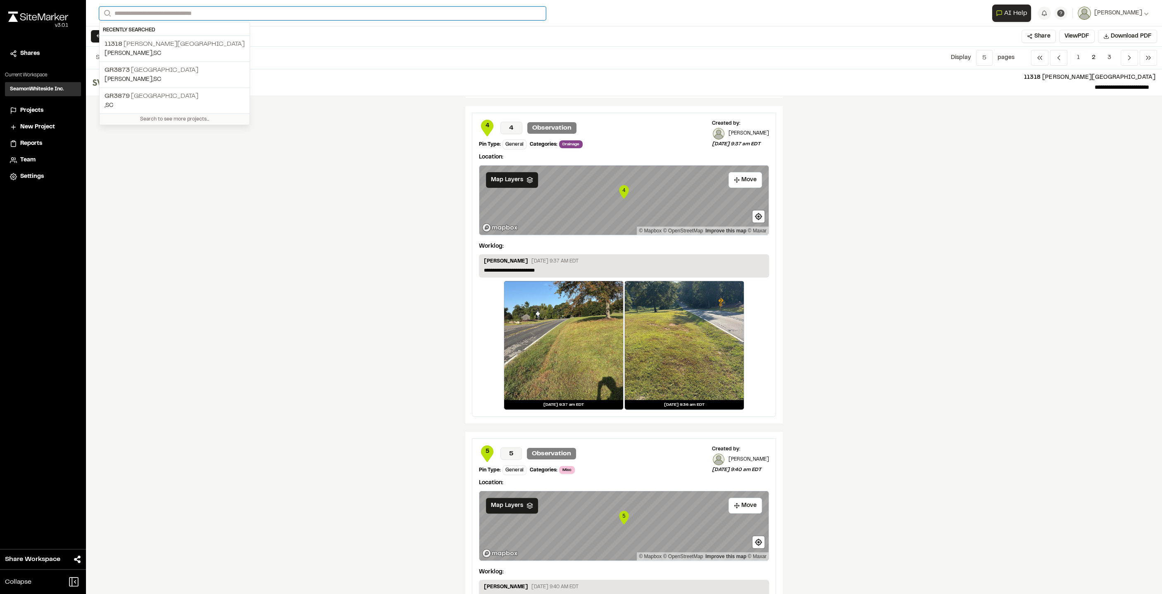
click at [134, 12] on input "Search" at bounding box center [322, 14] width 447 height 14
drag, startPoint x: 910, startPoint y: 296, endPoint x: 982, endPoint y: 252, distance: 84.7
click at [711, 296] on div "**********" at bounding box center [624, 331] width 1076 height 525
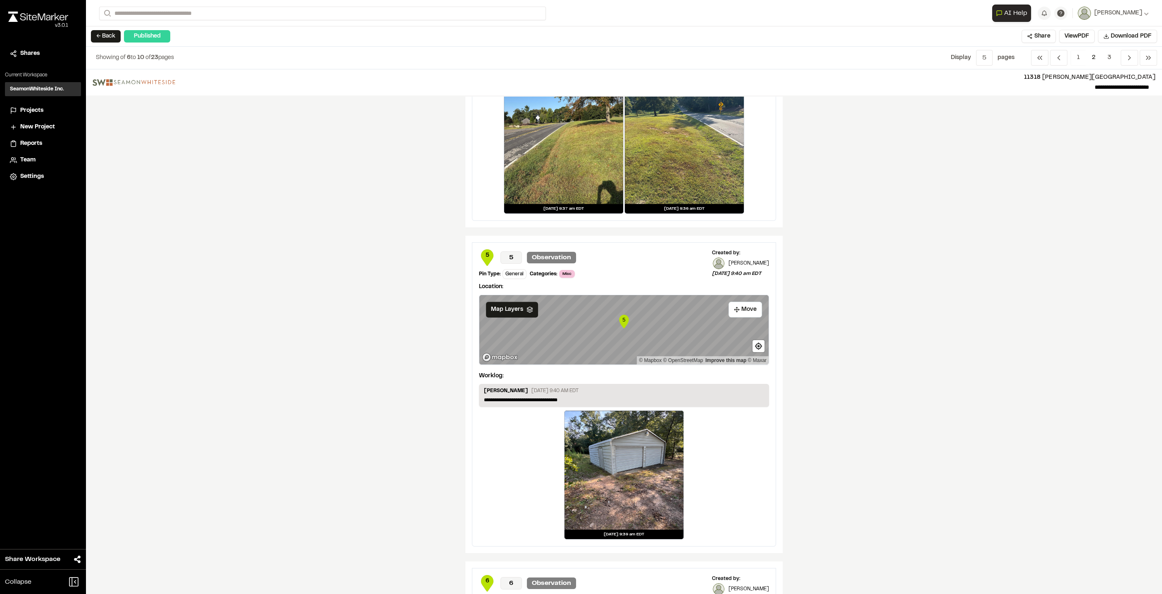
scroll to position [867, 0]
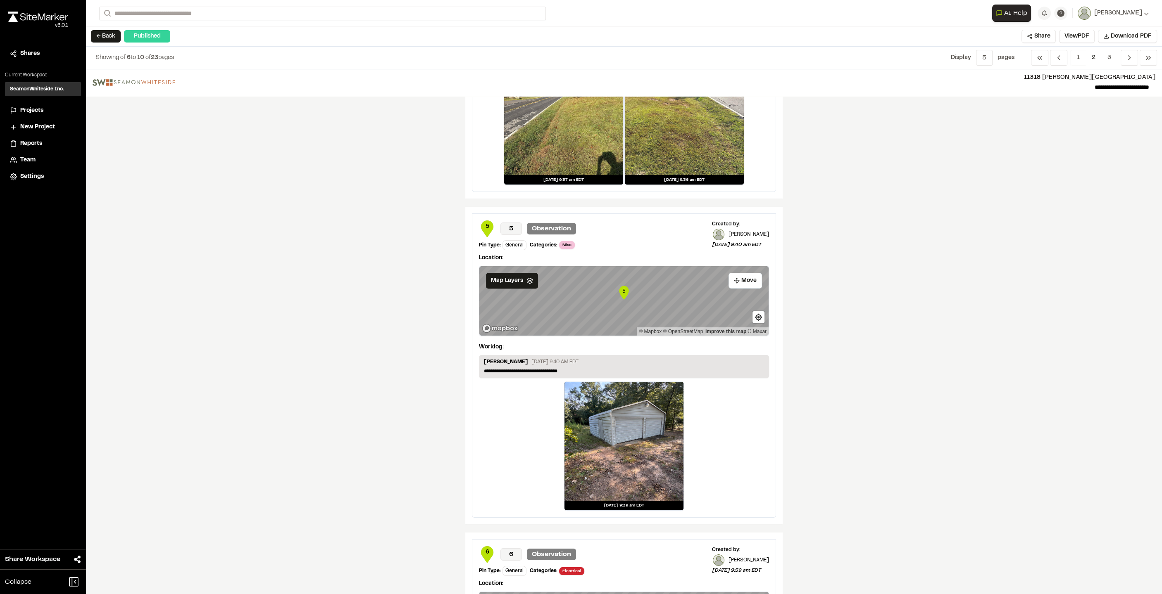
click at [105, 33] on button "← Back" at bounding box center [106, 36] width 30 height 12
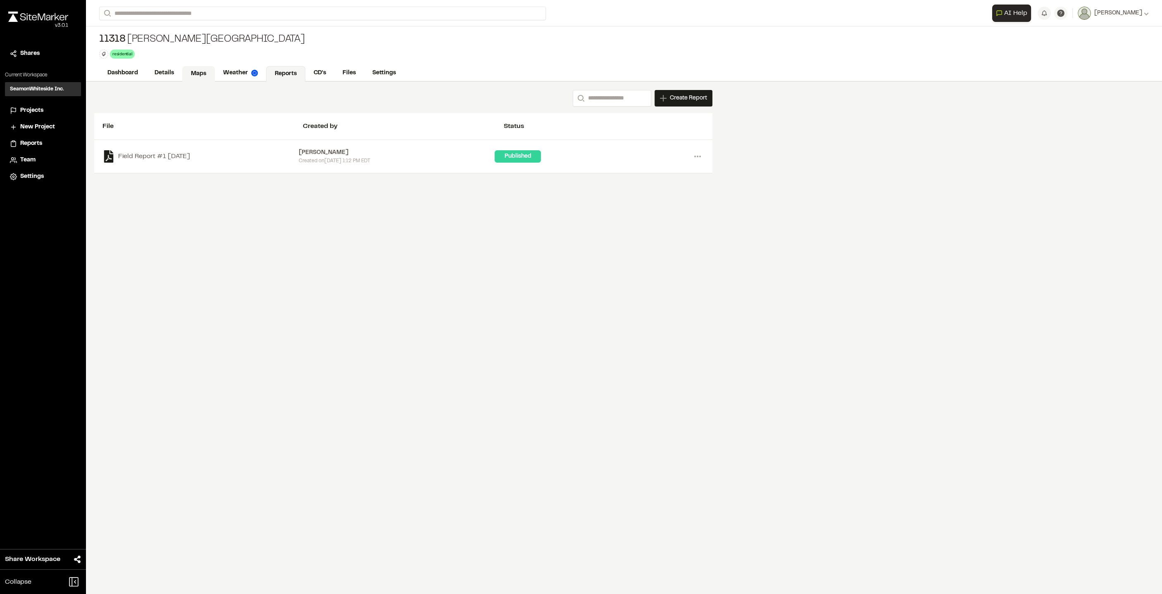
click at [197, 75] on link "Maps" at bounding box center [198, 74] width 33 height 16
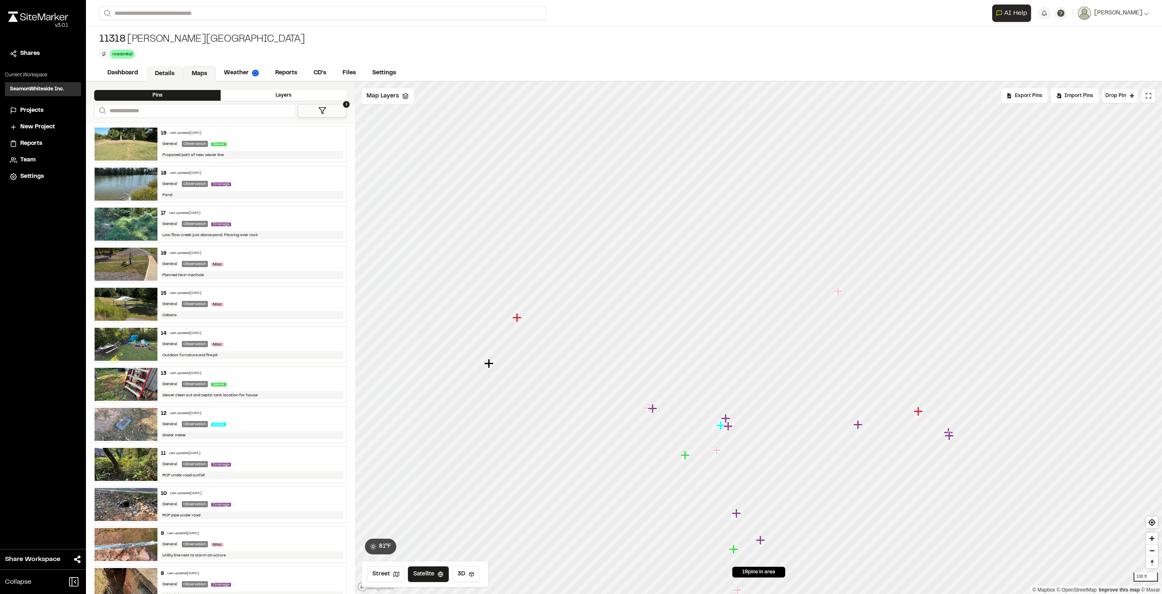
click at [166, 74] on link "Details" at bounding box center [164, 74] width 37 height 16
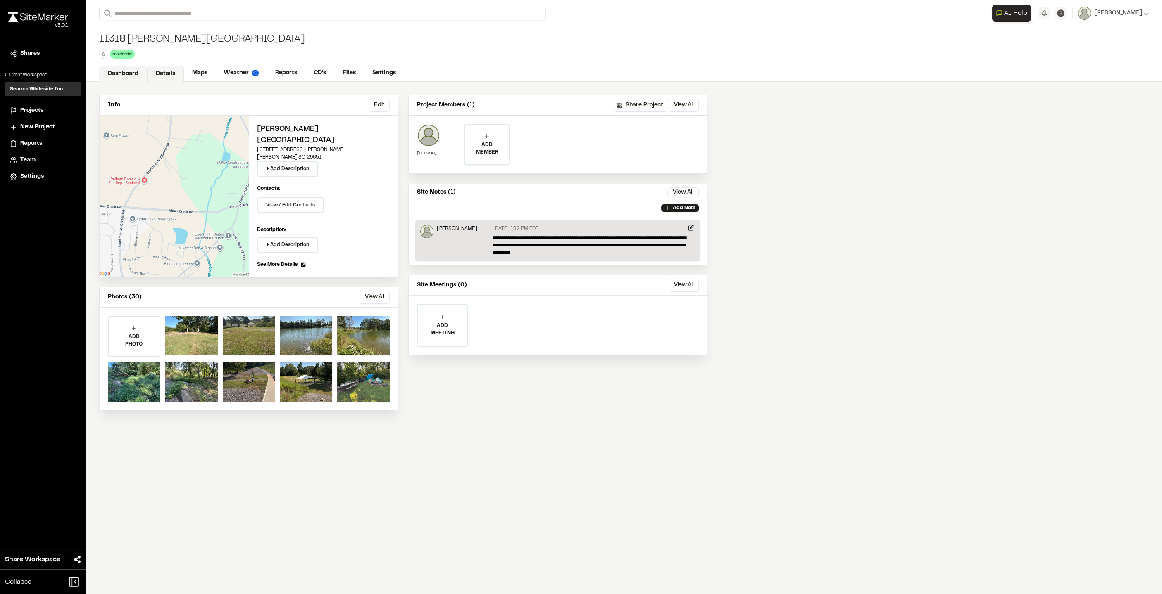
click at [122, 73] on link "Dashboard" at bounding box center [123, 74] width 48 height 16
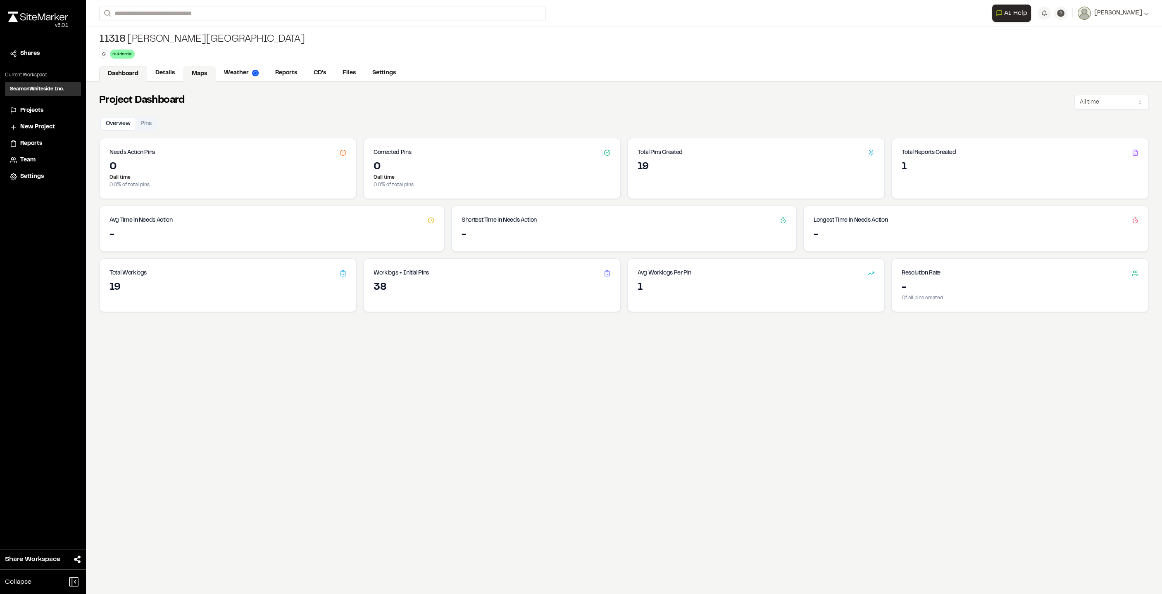
click at [202, 76] on link "Maps" at bounding box center [199, 74] width 33 height 16
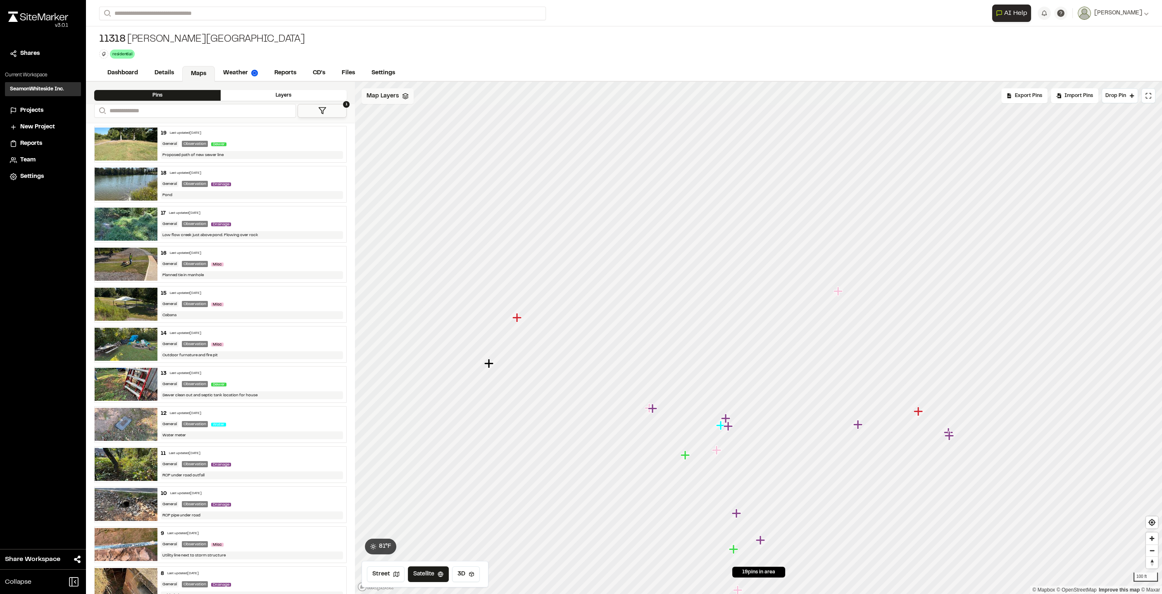
click at [394, 102] on div "Map Layers" at bounding box center [387, 96] width 52 height 16
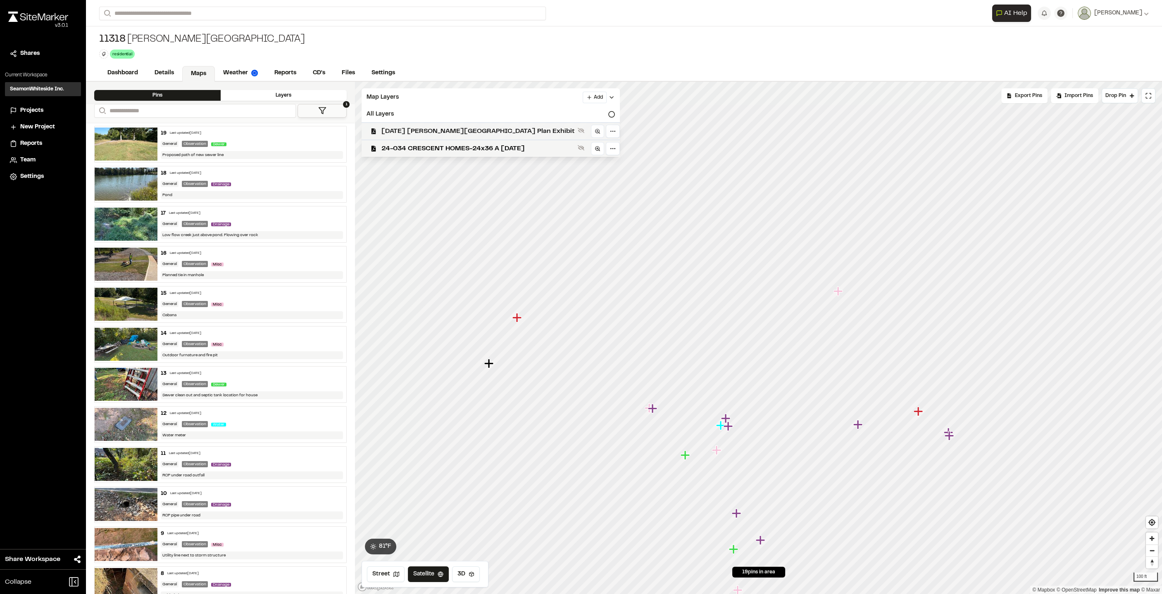
click at [476, 129] on span "[DATE] [PERSON_NAME][GEOGRAPHIC_DATA] Plan Exhibit" at bounding box center [477, 131] width 193 height 10
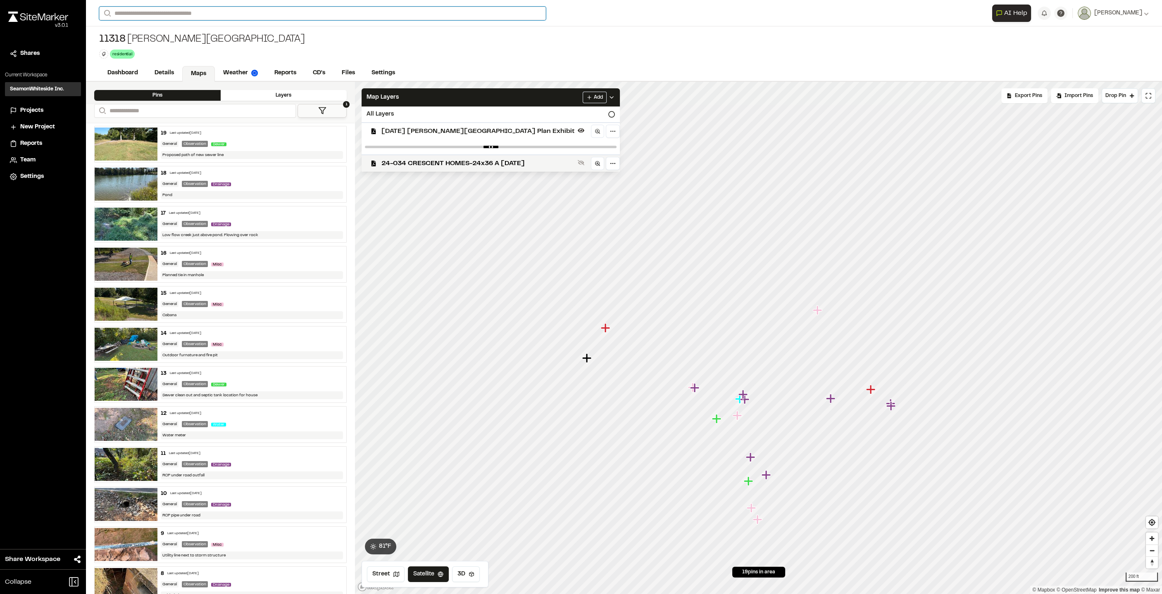
click at [246, 16] on input "Search" at bounding box center [322, 14] width 447 height 14
type input "****"
click at [190, 35] on p "[STREET_ADDRESS]" at bounding box center [165, 33] width 121 height 10
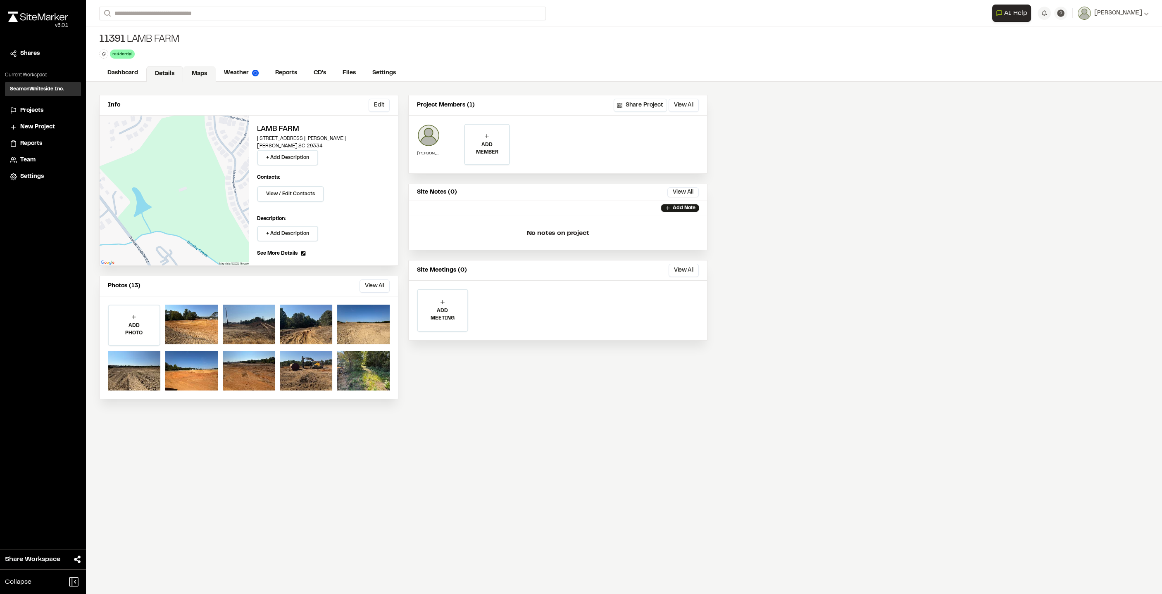
click at [202, 70] on link "Maps" at bounding box center [199, 74] width 33 height 16
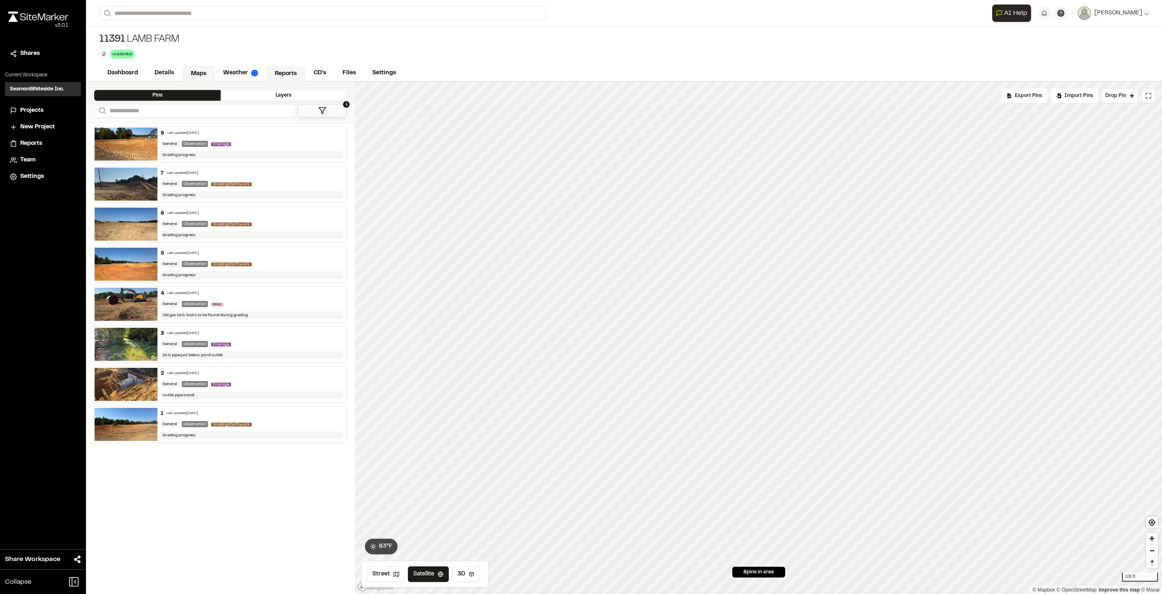
click at [285, 71] on link "Reports" at bounding box center [285, 74] width 39 height 16
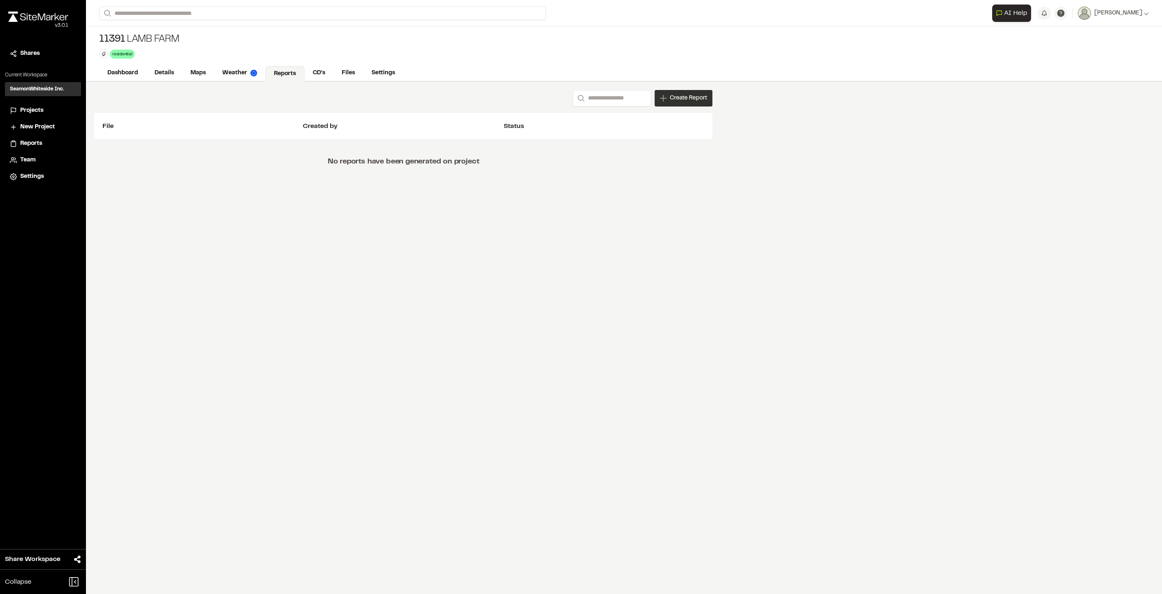
click at [678, 102] on span "Create Report" at bounding box center [688, 98] width 37 height 9
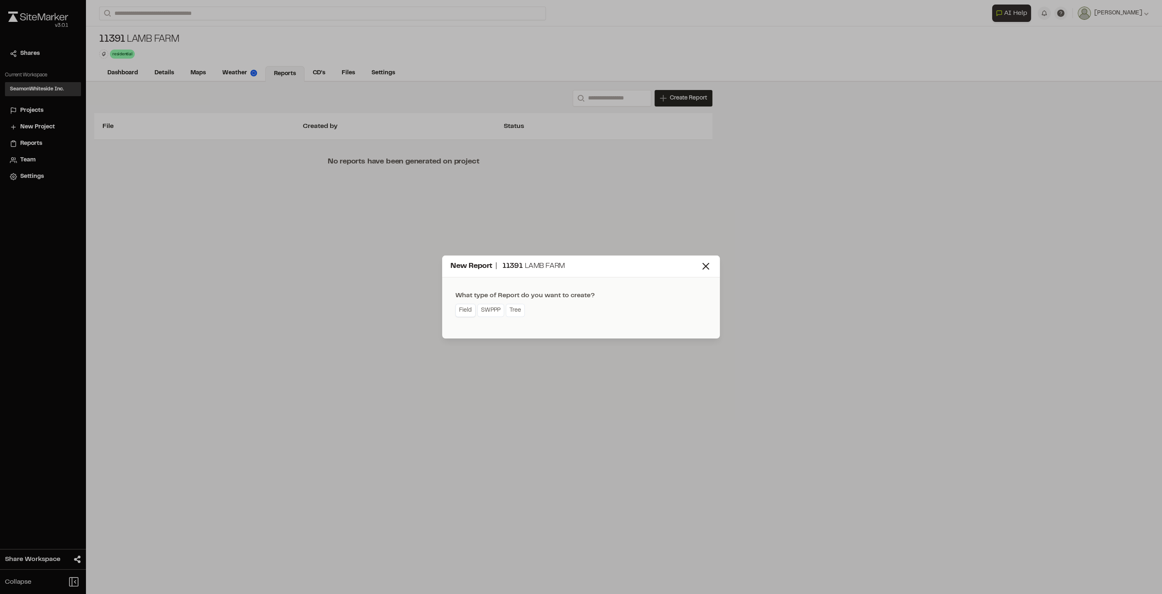
click at [467, 314] on link "Field" at bounding box center [465, 310] width 20 height 13
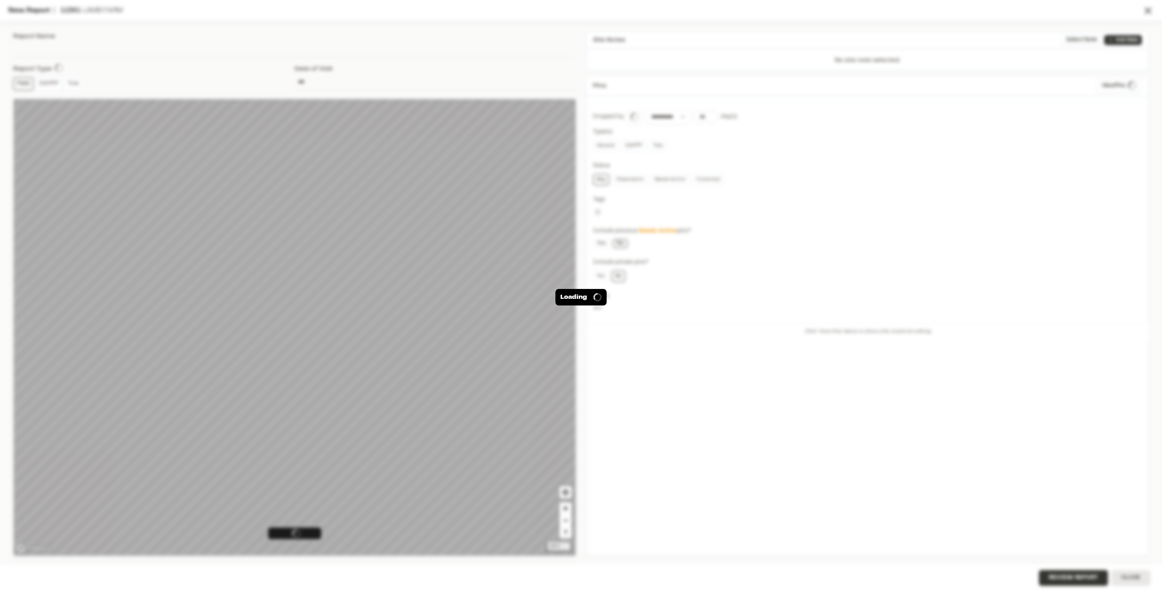
type input "**********"
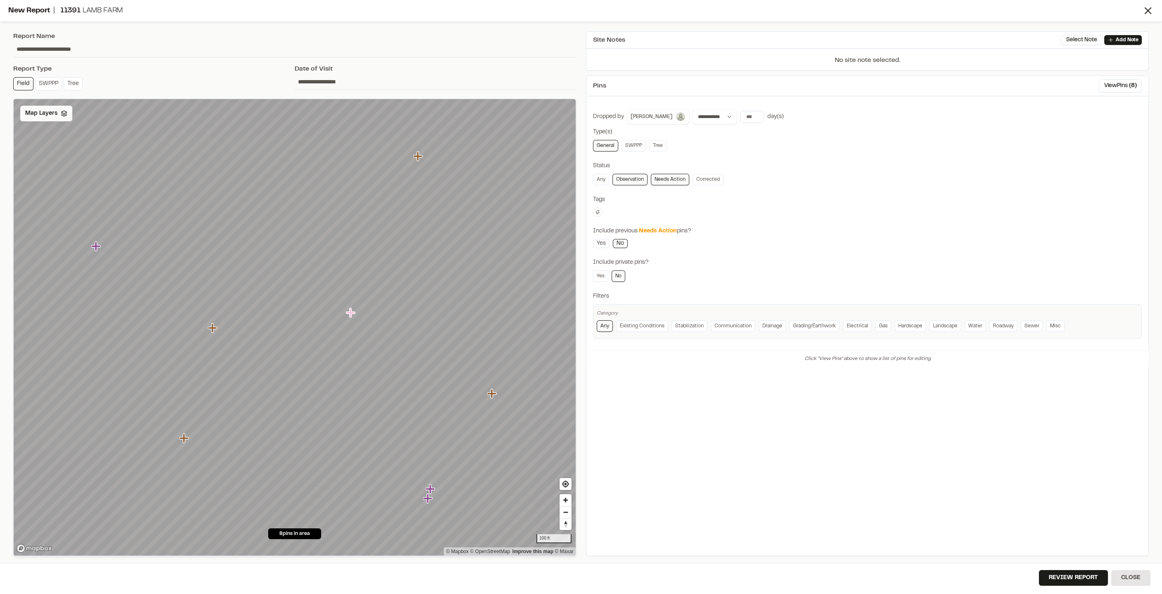
click at [54, 110] on span "Map Layers" at bounding box center [41, 113] width 32 height 9
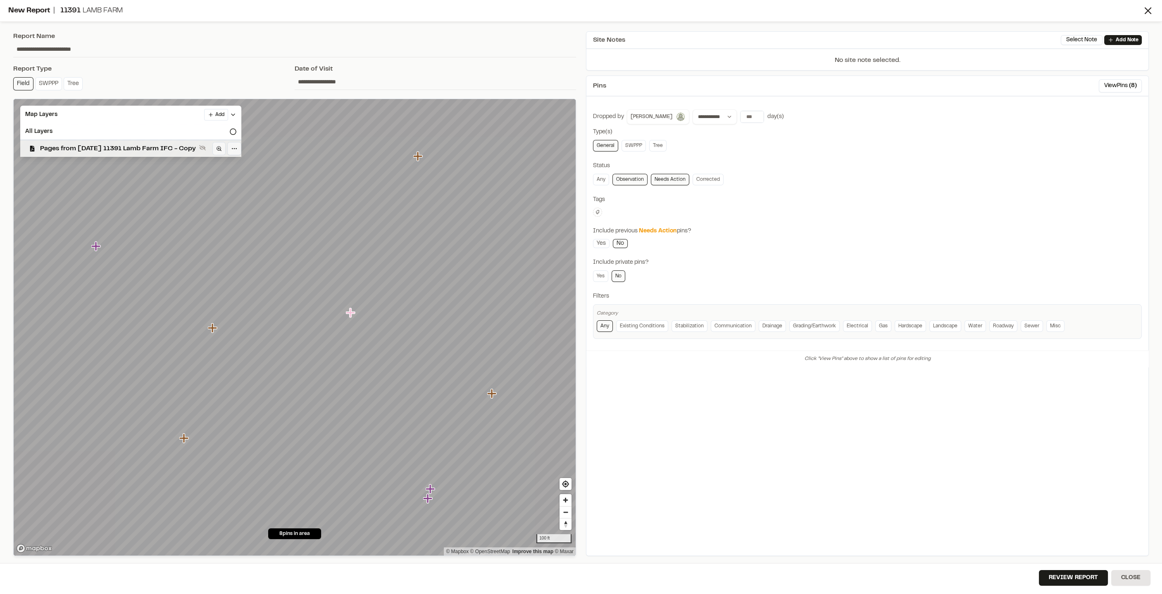
click at [80, 148] on span "Pages from [DATE] 11391 Lamb Farm IFC - Copy" at bounding box center [118, 149] width 156 height 10
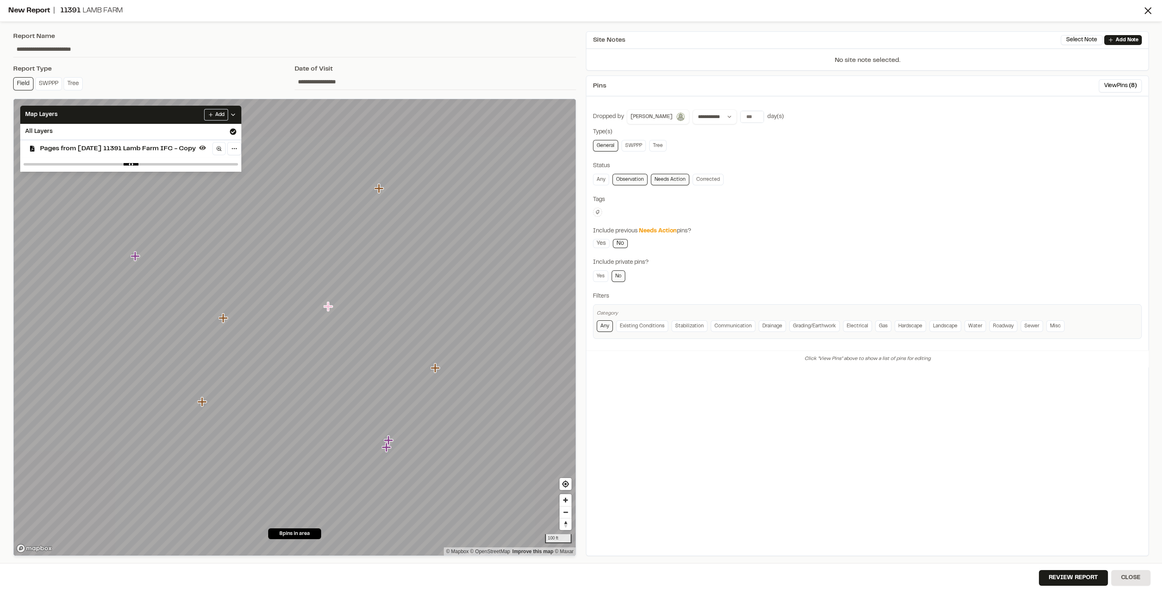
click at [133, 256] on icon "Map marker" at bounding box center [135, 256] width 9 height 9
click at [141, 117] on div "Map Layers Add" at bounding box center [130, 115] width 221 height 18
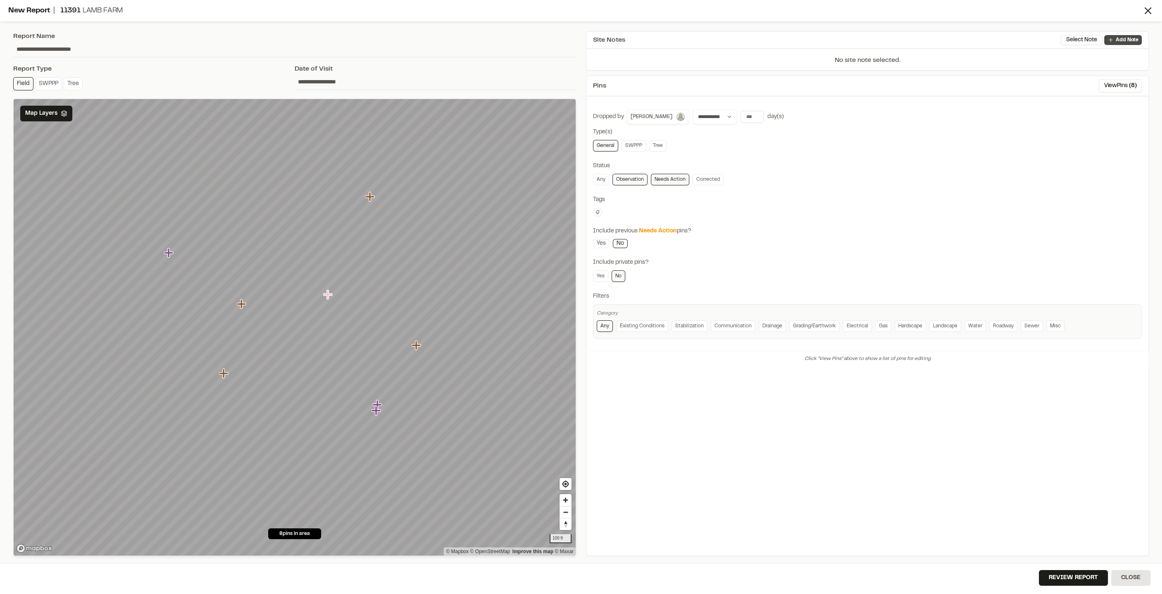
click at [711, 41] on p "Add Note" at bounding box center [1126, 39] width 23 height 7
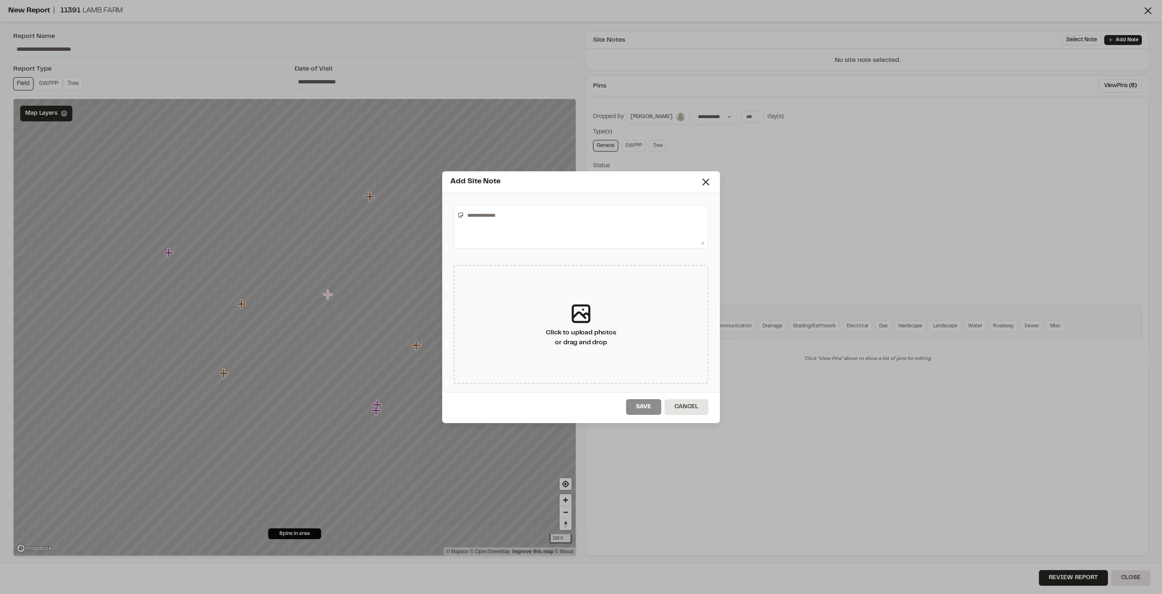
click at [556, 225] on textarea at bounding box center [584, 227] width 240 height 36
click at [617, 235] on textarea "**********" at bounding box center [583, 227] width 241 height 36
type textarea "**********"
click at [635, 352] on button "Save" at bounding box center [643, 407] width 35 height 16
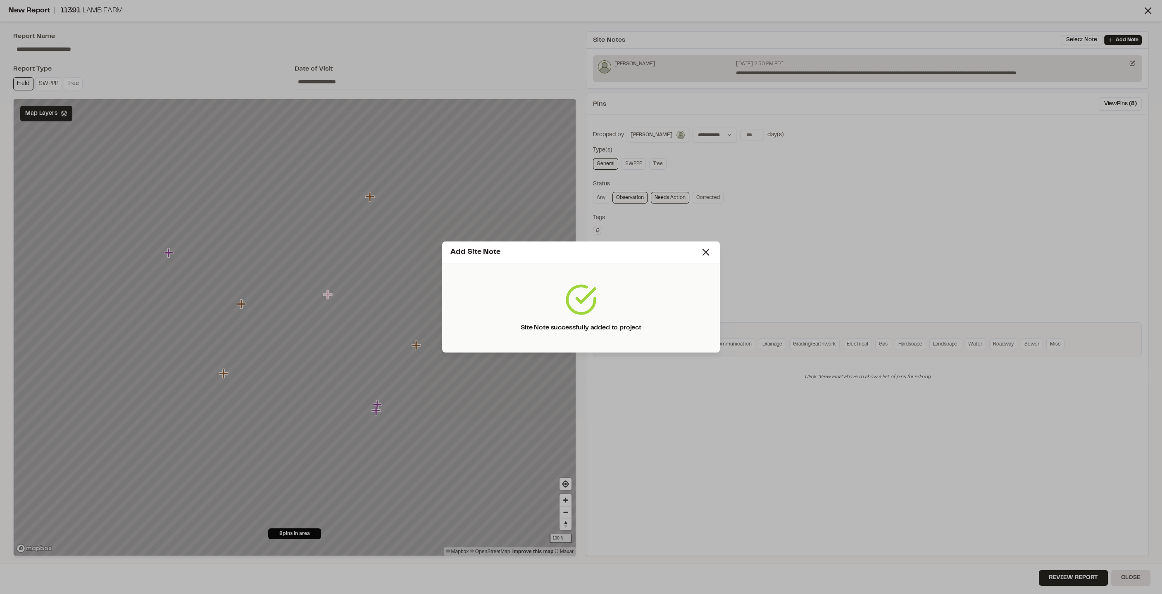
click at [711, 204] on div "Add Site Note Site Note successfully added to project" at bounding box center [581, 297] width 1162 height 594
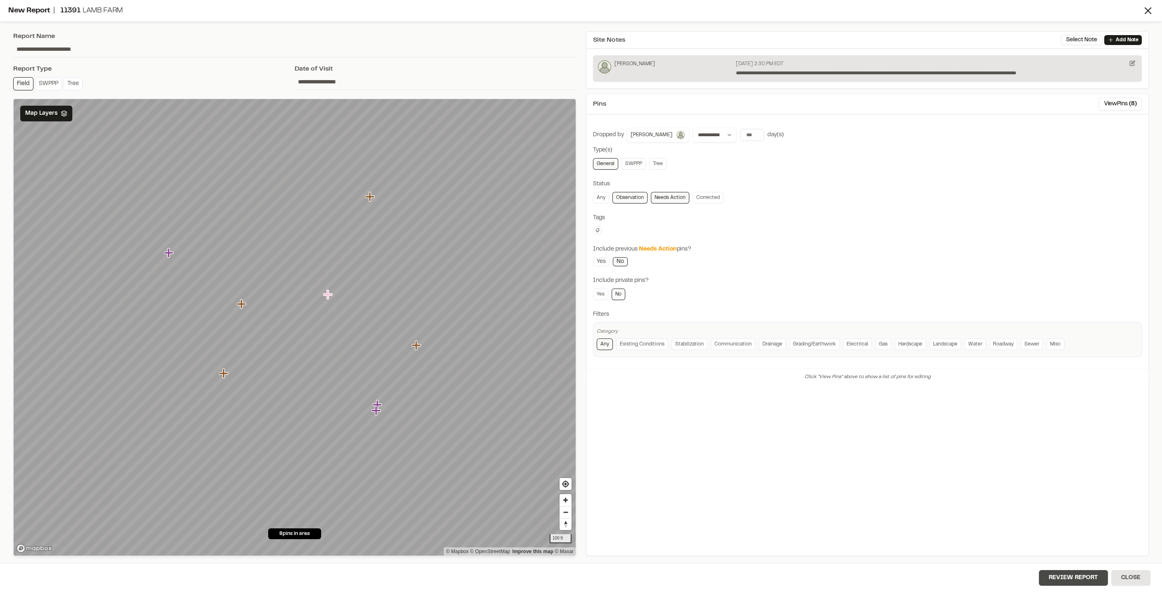
click at [711, 352] on button "Review Report" at bounding box center [1073, 578] width 69 height 16
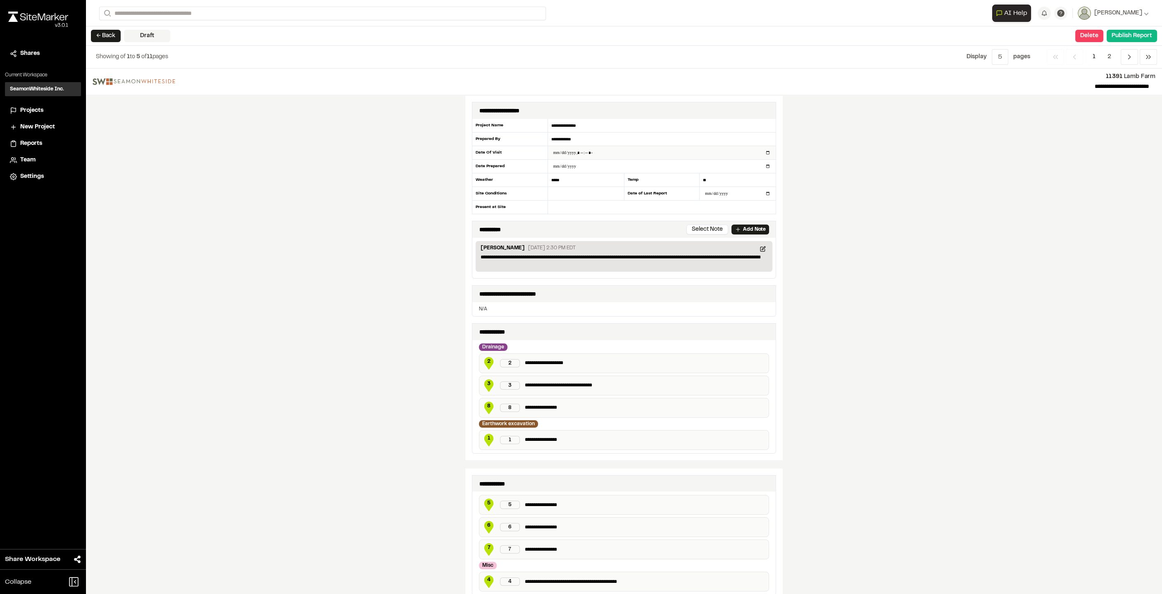
click at [580, 151] on input "datetime-local" at bounding box center [662, 152] width 228 height 13
type input "**********"
click at [573, 178] on input "*****" at bounding box center [586, 180] width 76 height 14
click at [574, 195] on input "text" at bounding box center [586, 194] width 76 height 14
click at [711, 226] on div "**********" at bounding box center [624, 332] width 1076 height 526
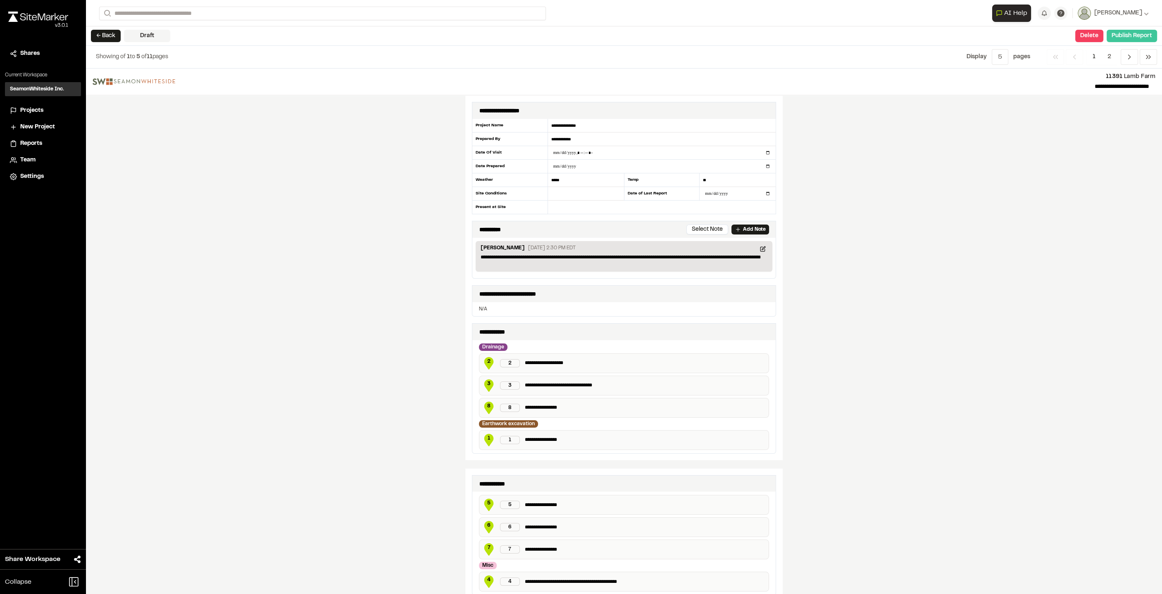
click at [711, 36] on button "Publish Report" at bounding box center [1131, 36] width 50 height 12
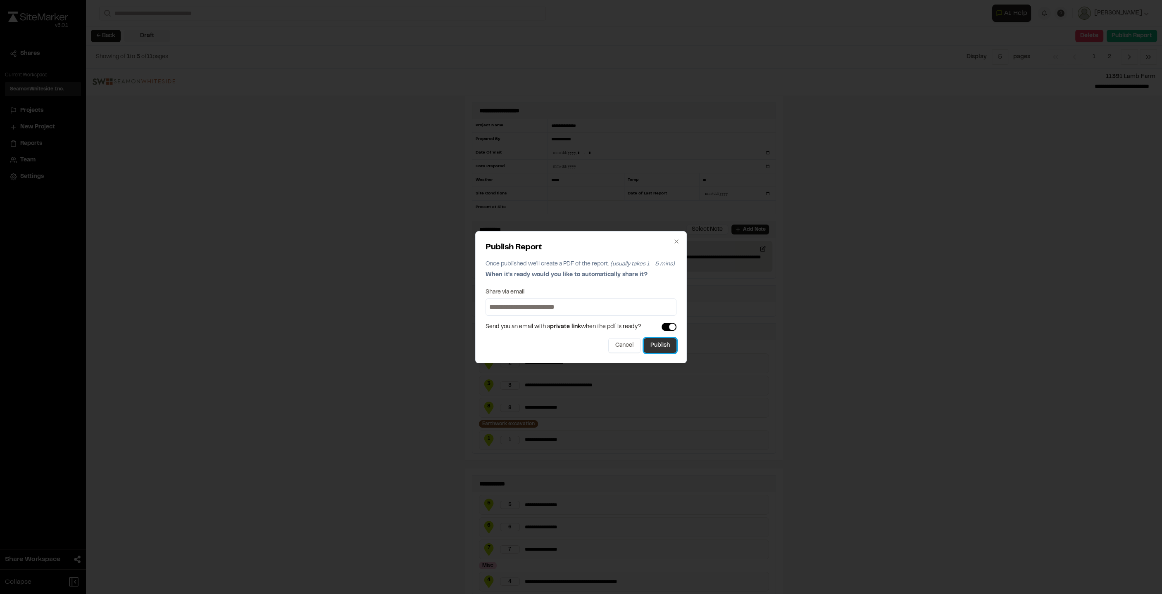
click at [664, 348] on button "Publish" at bounding box center [660, 345] width 33 height 15
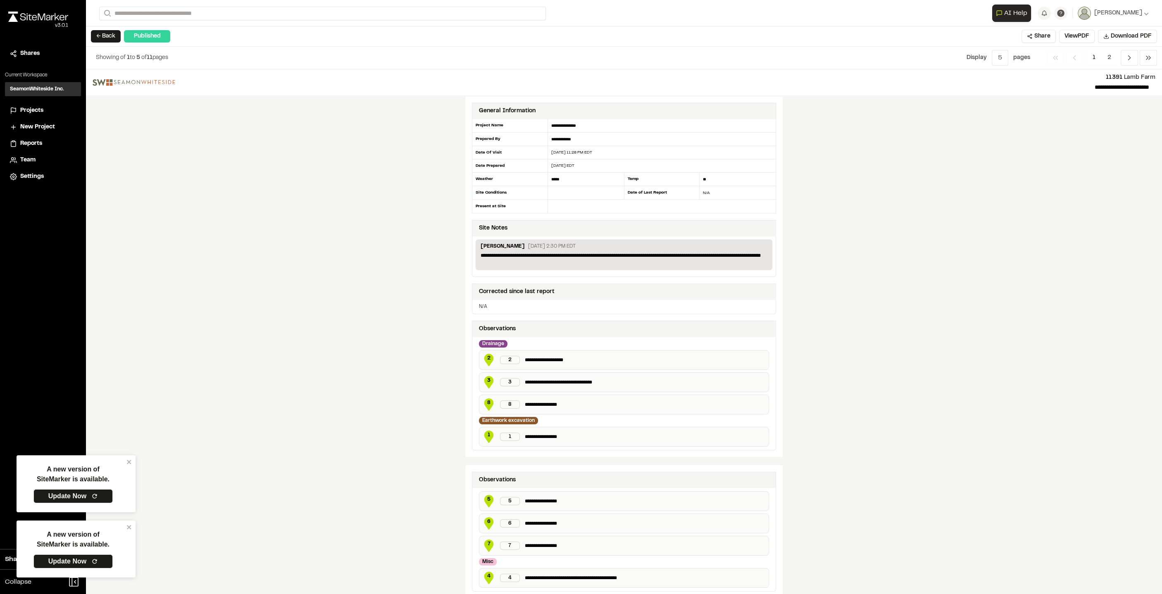
click at [225, 276] on div "**********" at bounding box center [624, 331] width 1076 height 525
